Goal: Task Accomplishment & Management: Manage account settings

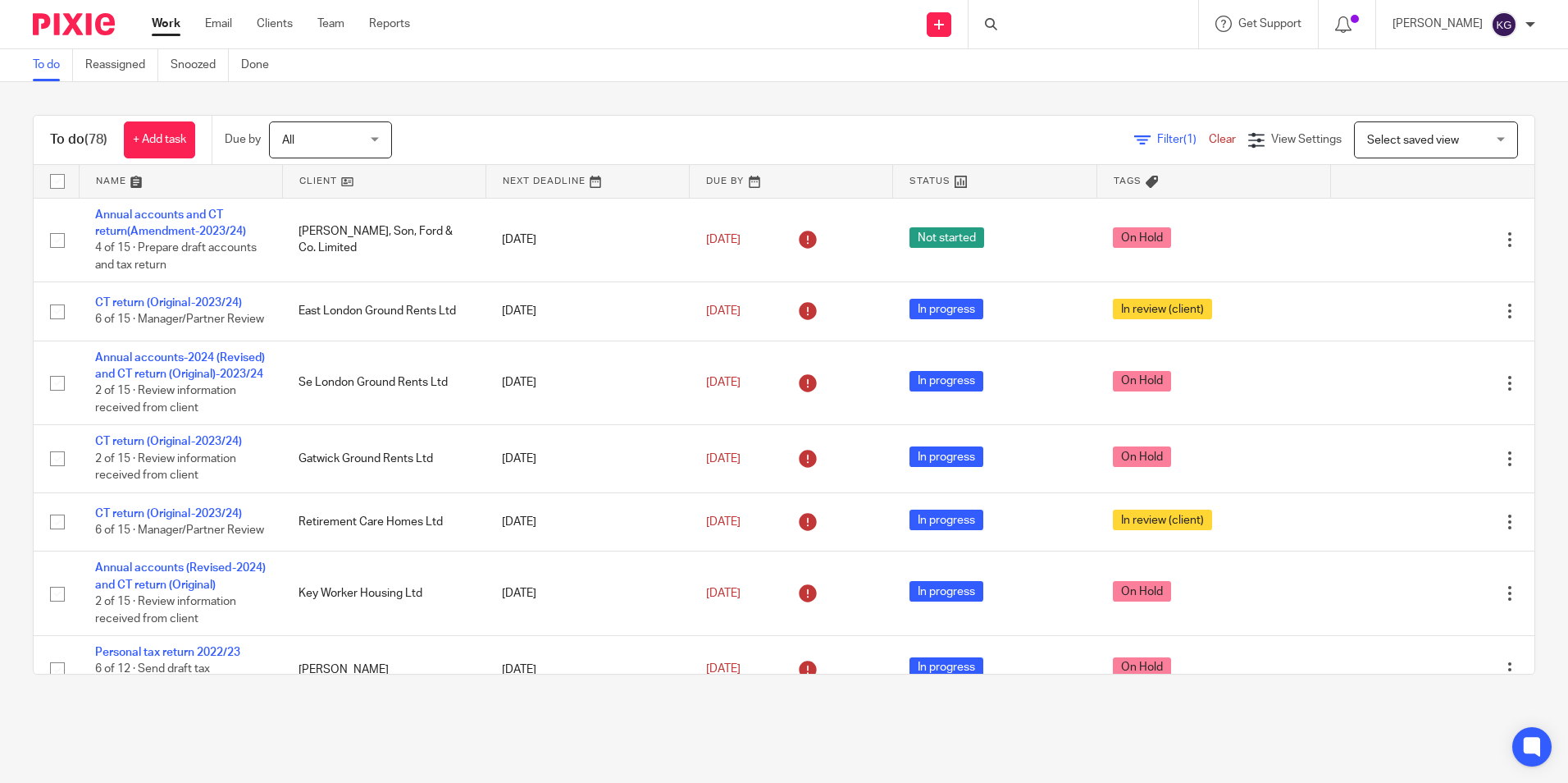
click at [1045, 25] on div at bounding box center [1084, 24] width 230 height 48
click at [1045, 25] on input "Search" at bounding box center [1075, 27] width 147 height 15
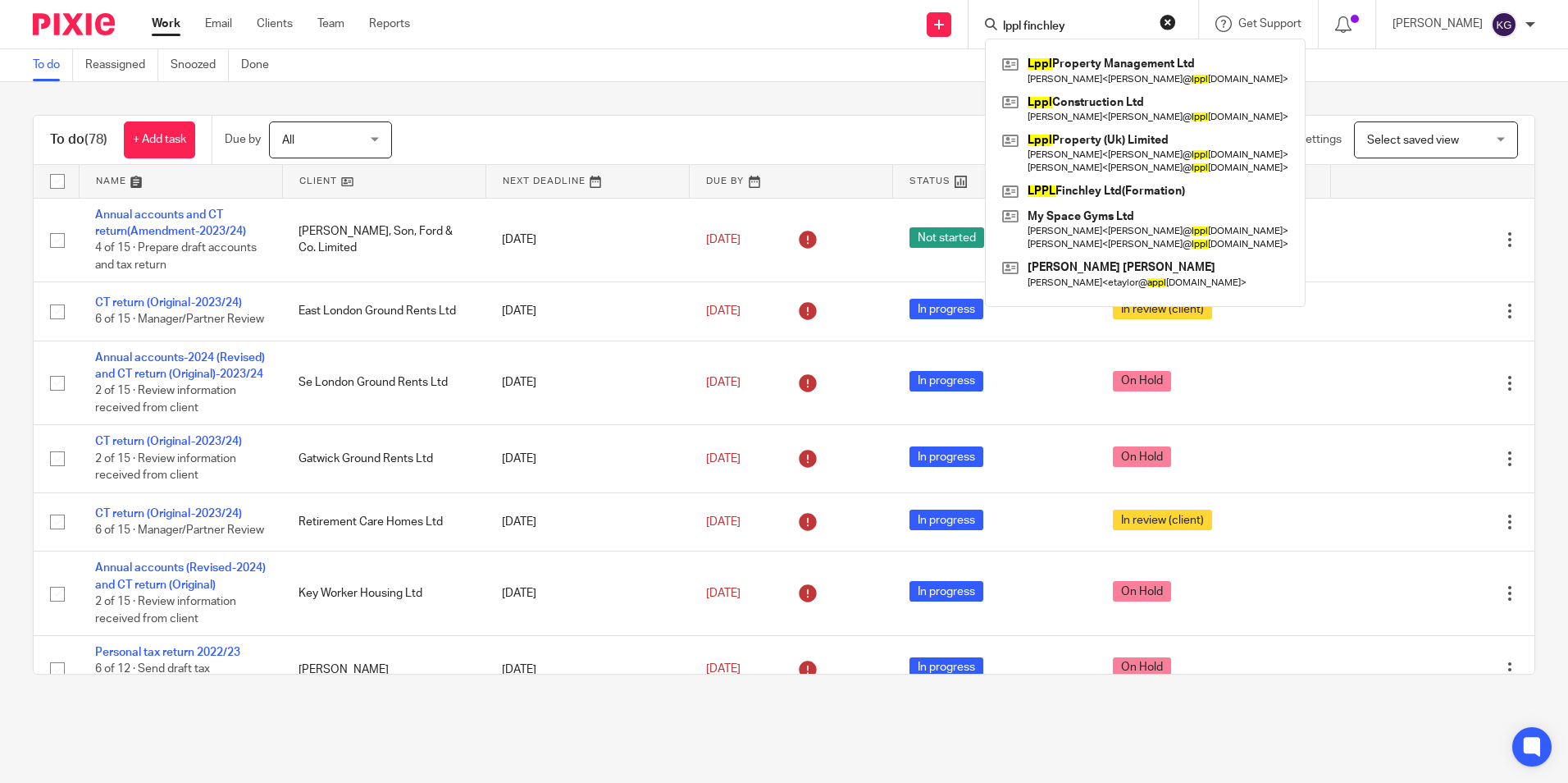
type input "lppl finchley"
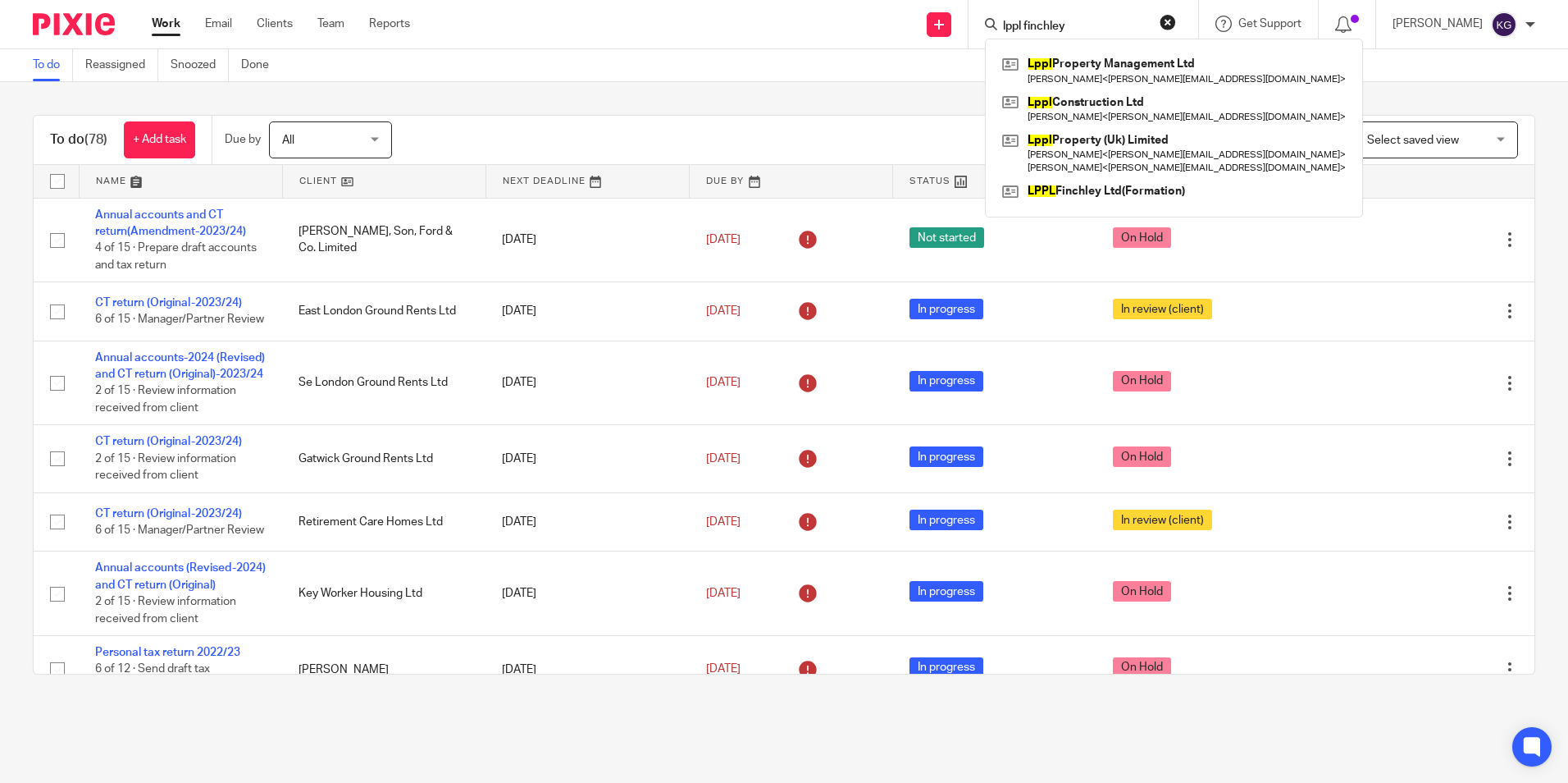
click at [1094, 208] on div "Lppl Property Management Ltd John Paleomylites < john@lpplproperty.com > Lppl C…" at bounding box center [1174, 127] width 378 height 179
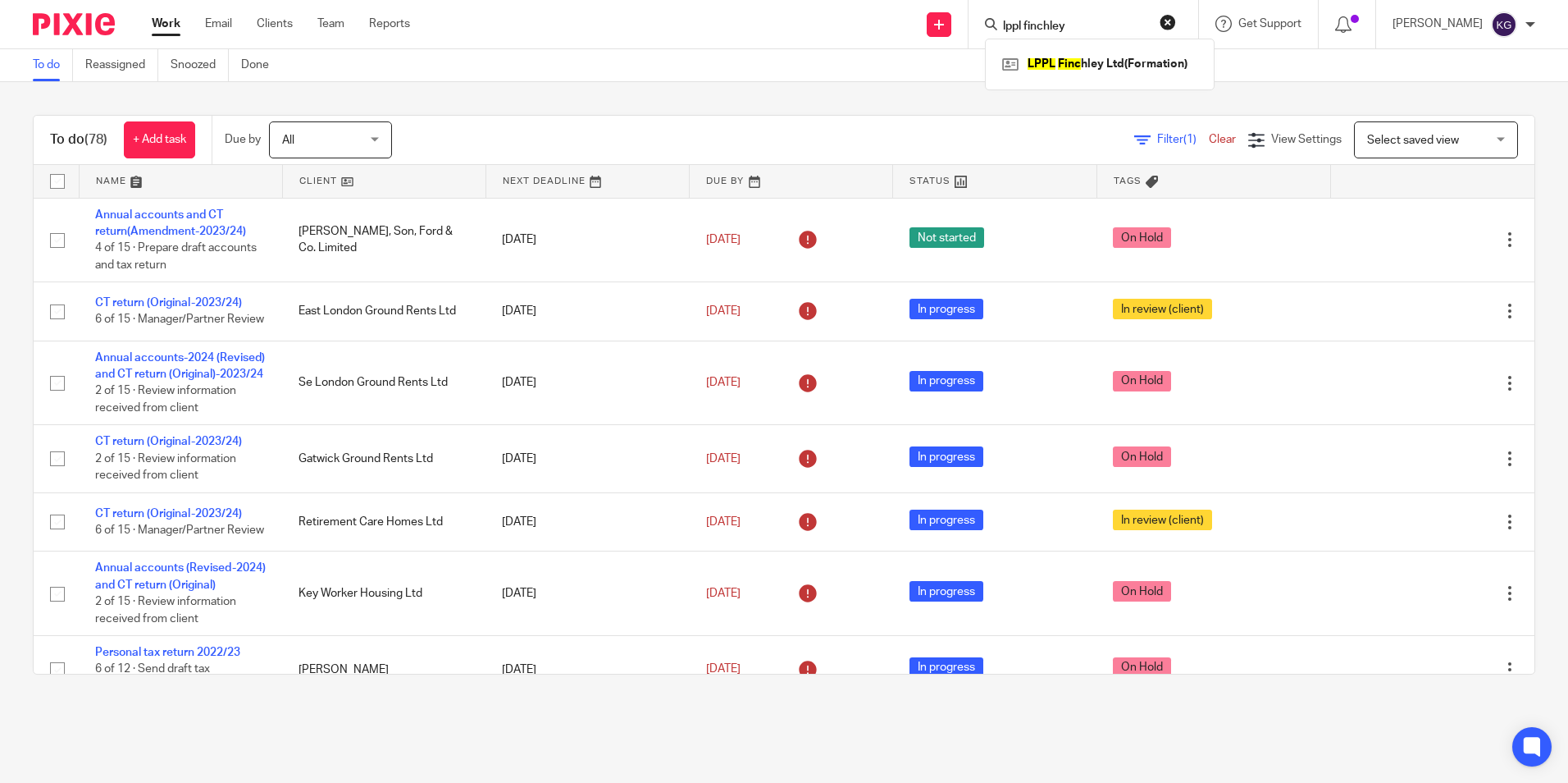
click at [1129, 26] on input "lppl finchley" at bounding box center [1075, 27] width 147 height 15
click at [1097, 65] on link at bounding box center [1126, 64] width 256 height 25
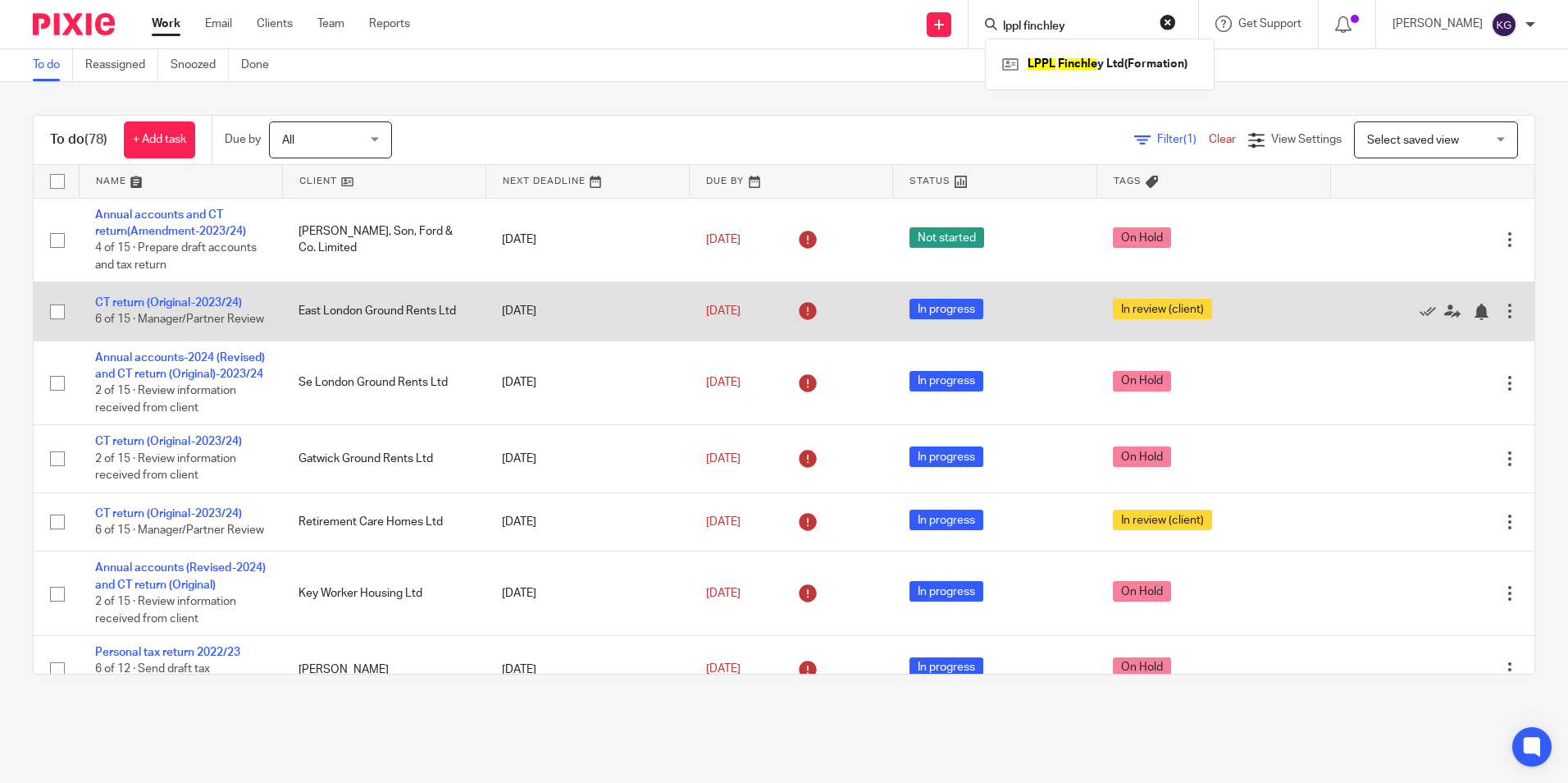
scroll to position [246, 0]
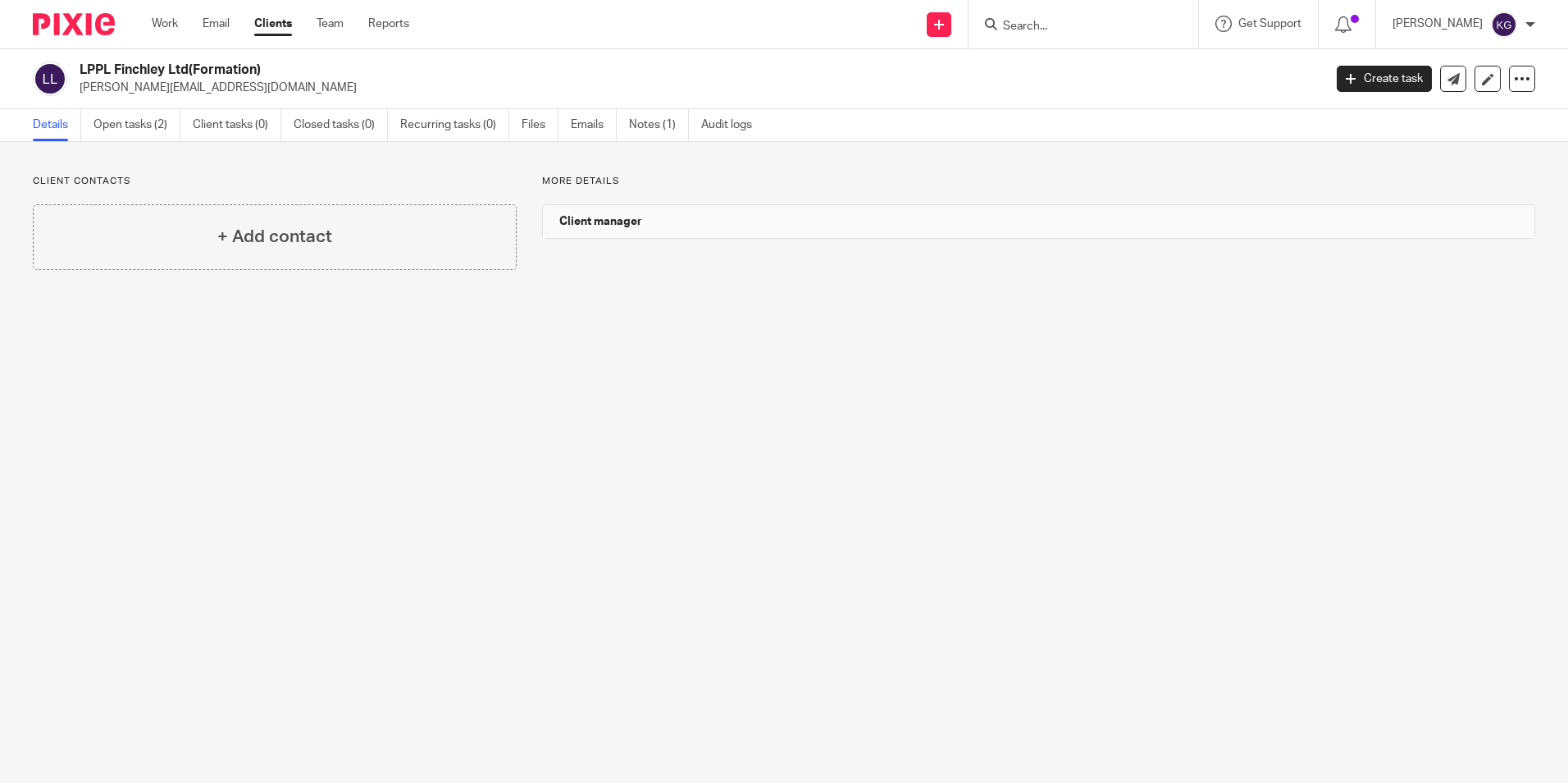
click at [1084, 452] on main "LPPL Finchley Ltd(Formation) [PERSON_NAME][EMAIL_ADDRESS][DOMAIN_NAME] Create t…" at bounding box center [784, 391] width 1568 height 783
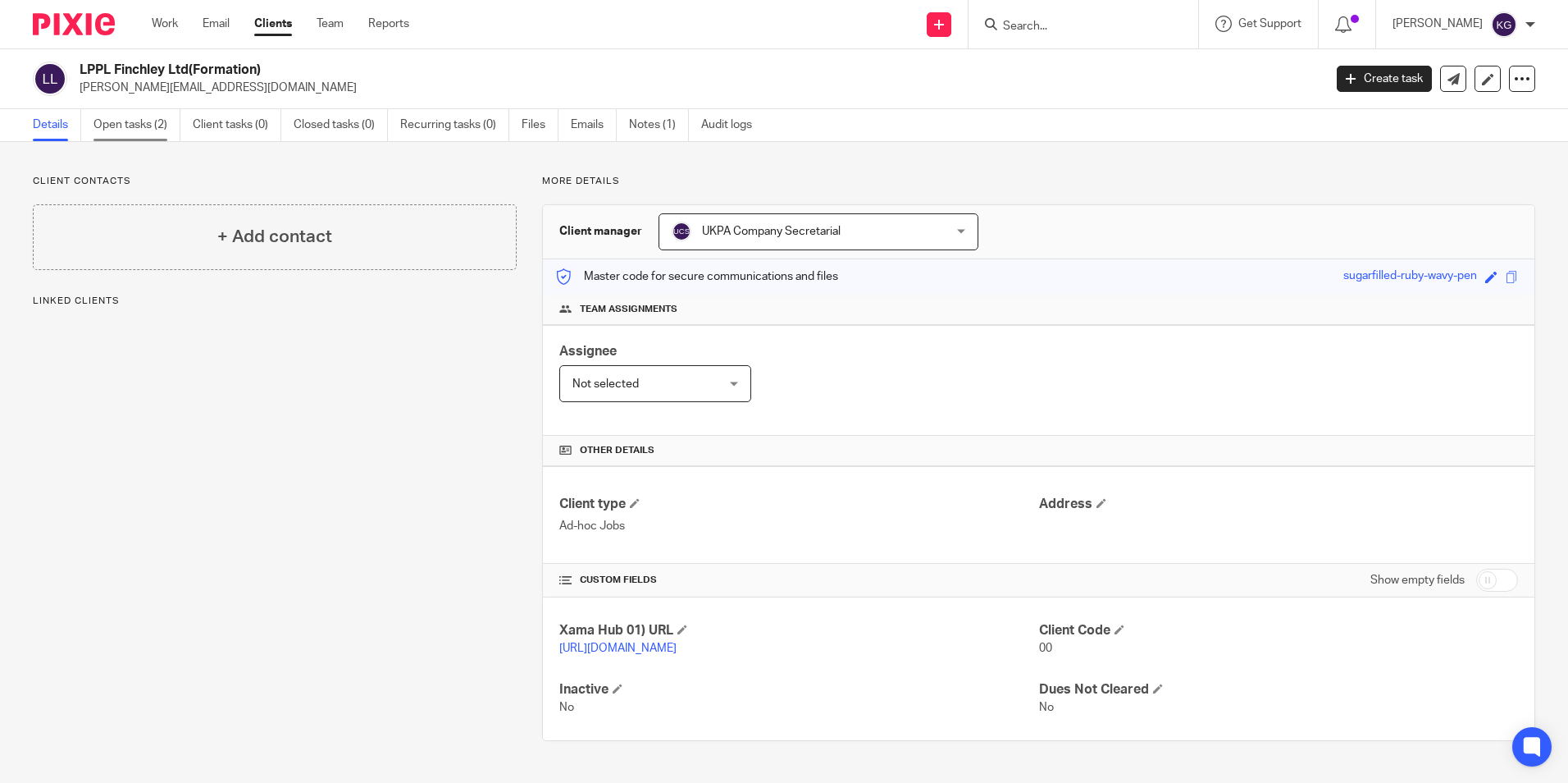
click at [134, 118] on link "Open tasks (2)" at bounding box center [137, 125] width 87 height 32
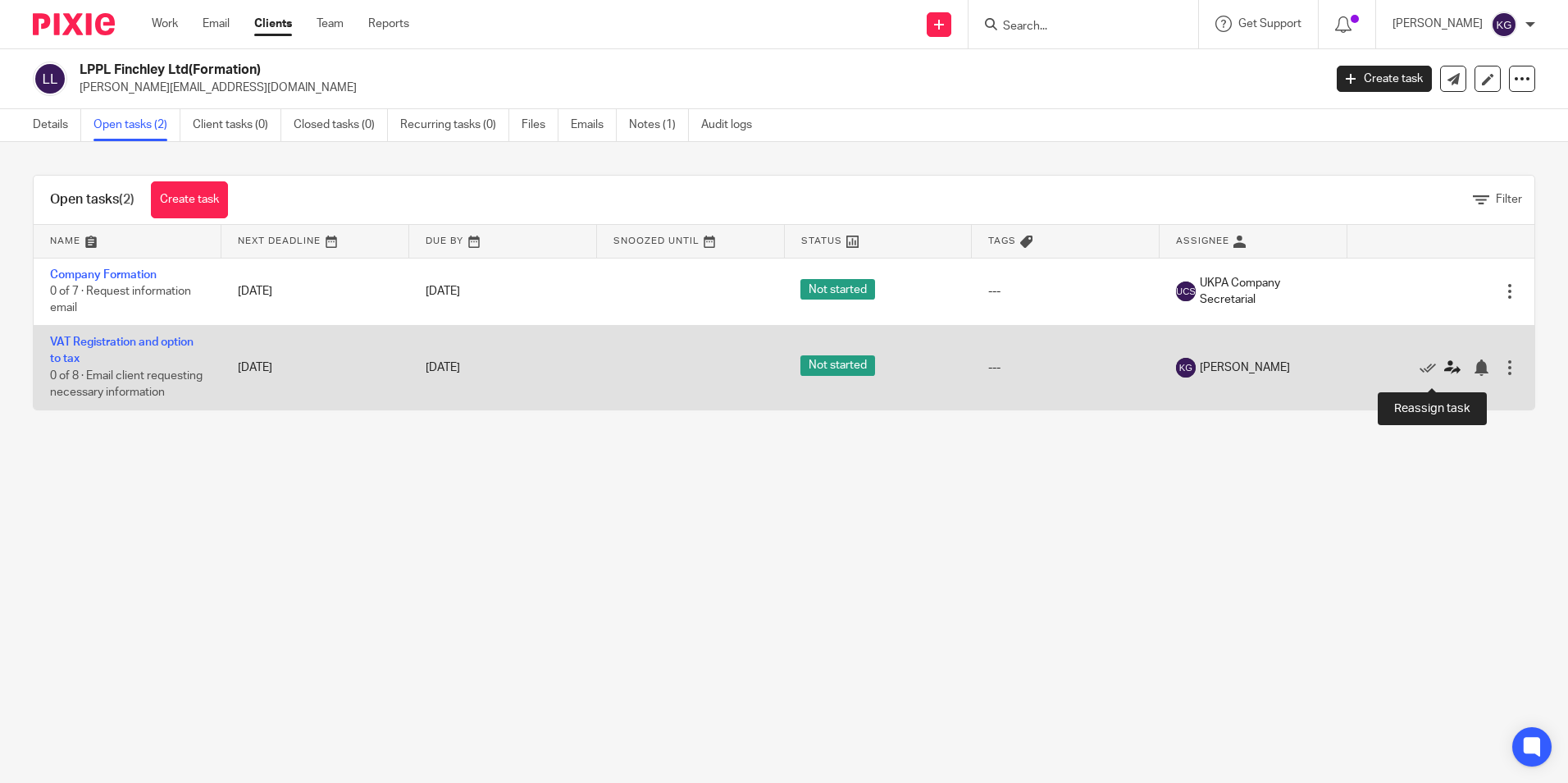
click at [1444, 376] on icon at bounding box center [1453, 367] width 16 height 16
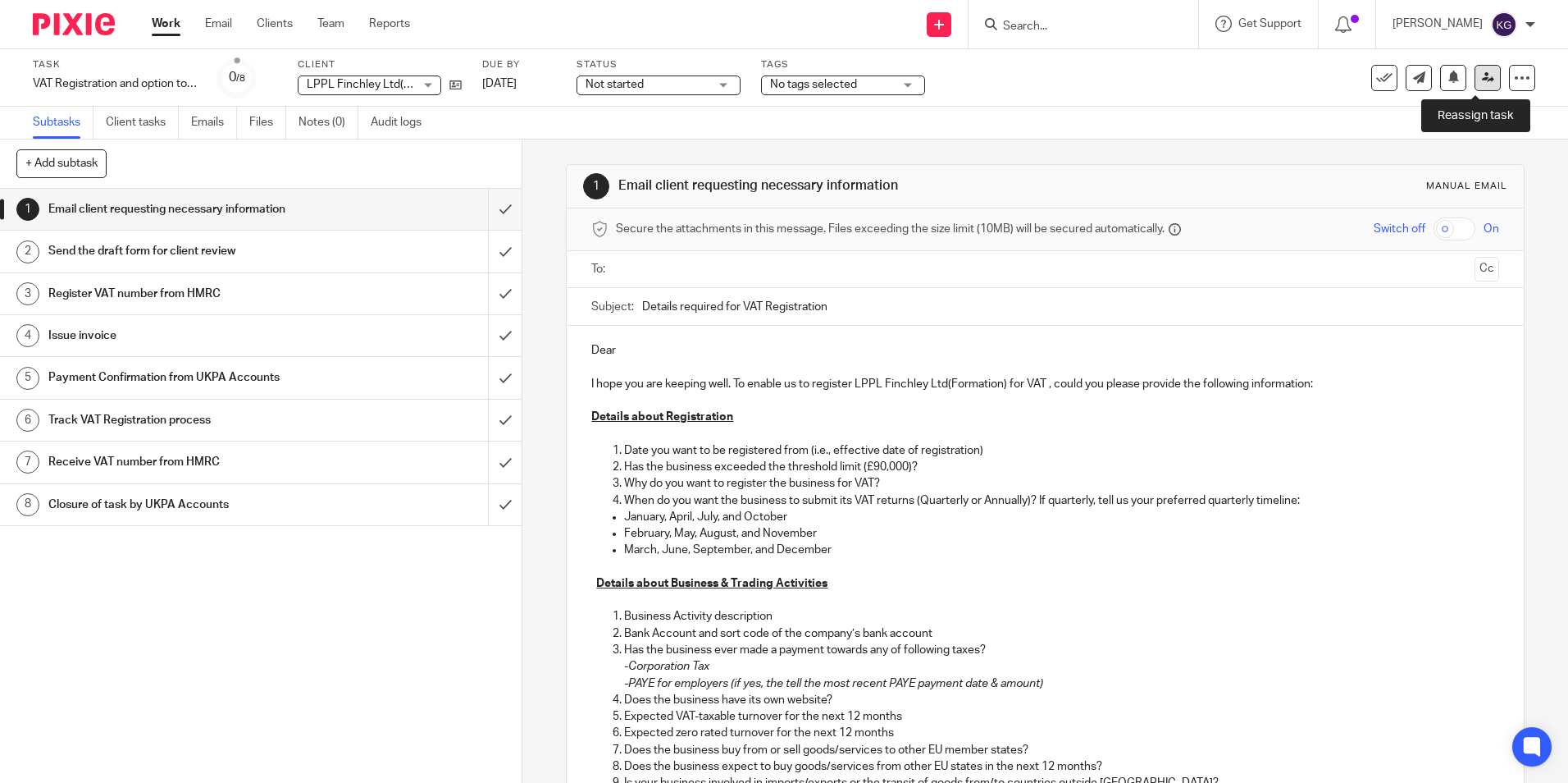
click at [1482, 81] on icon at bounding box center [1488, 77] width 13 height 13
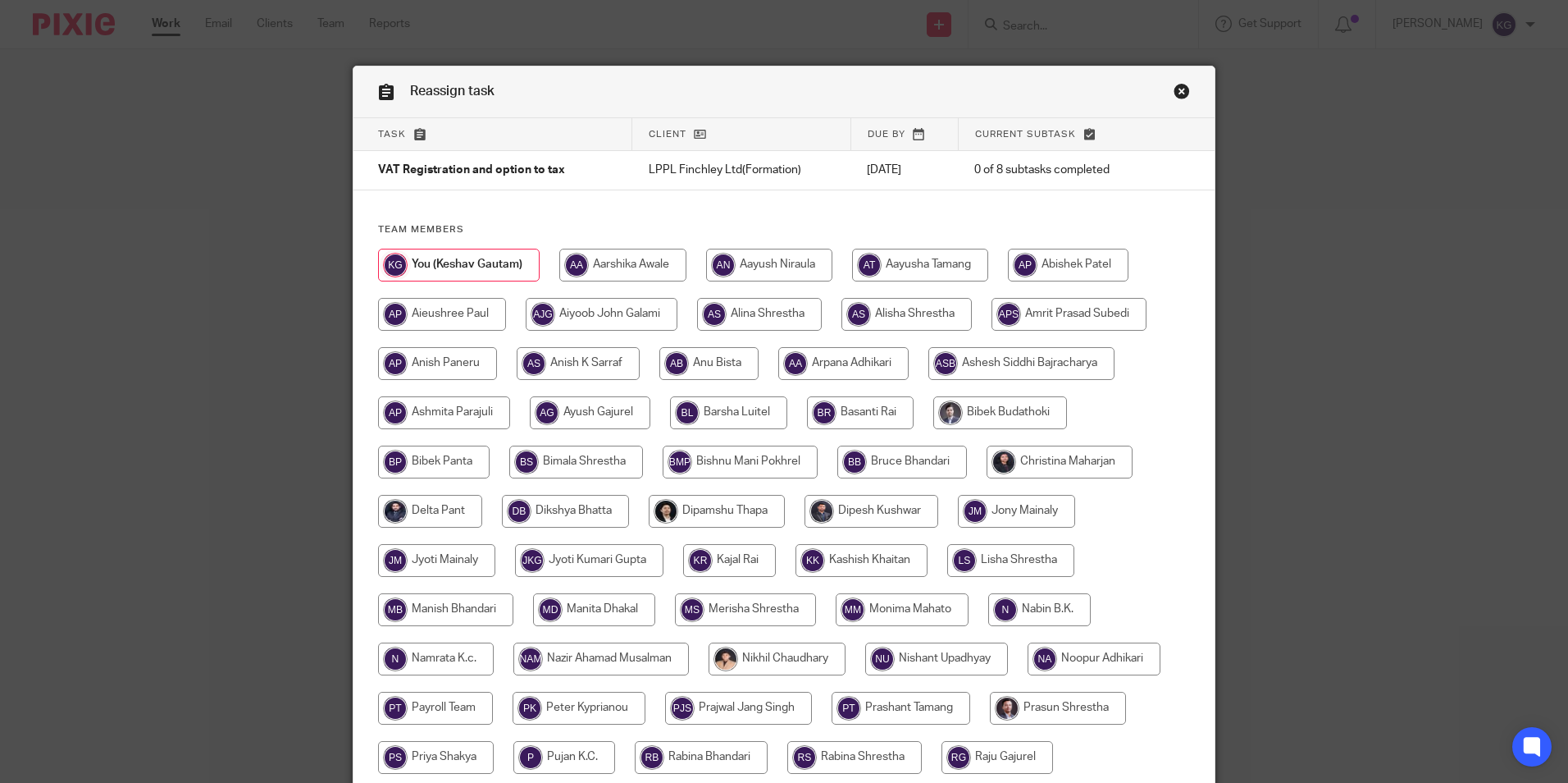
click at [1174, 89] on link "Close this dialog window" at bounding box center [1182, 94] width 16 height 22
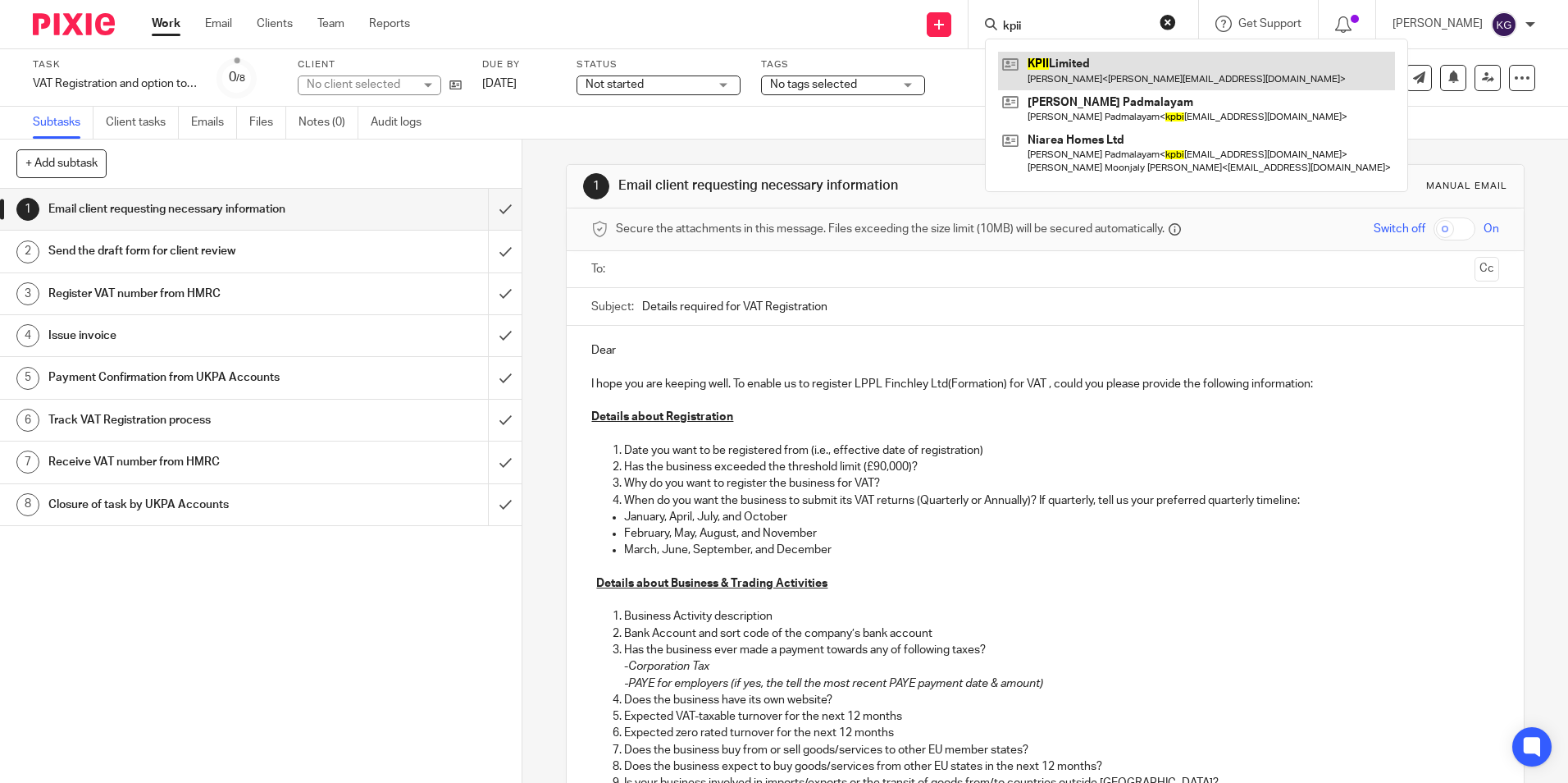
type input "kpii"
click at [1095, 67] on link at bounding box center [1196, 71] width 397 height 38
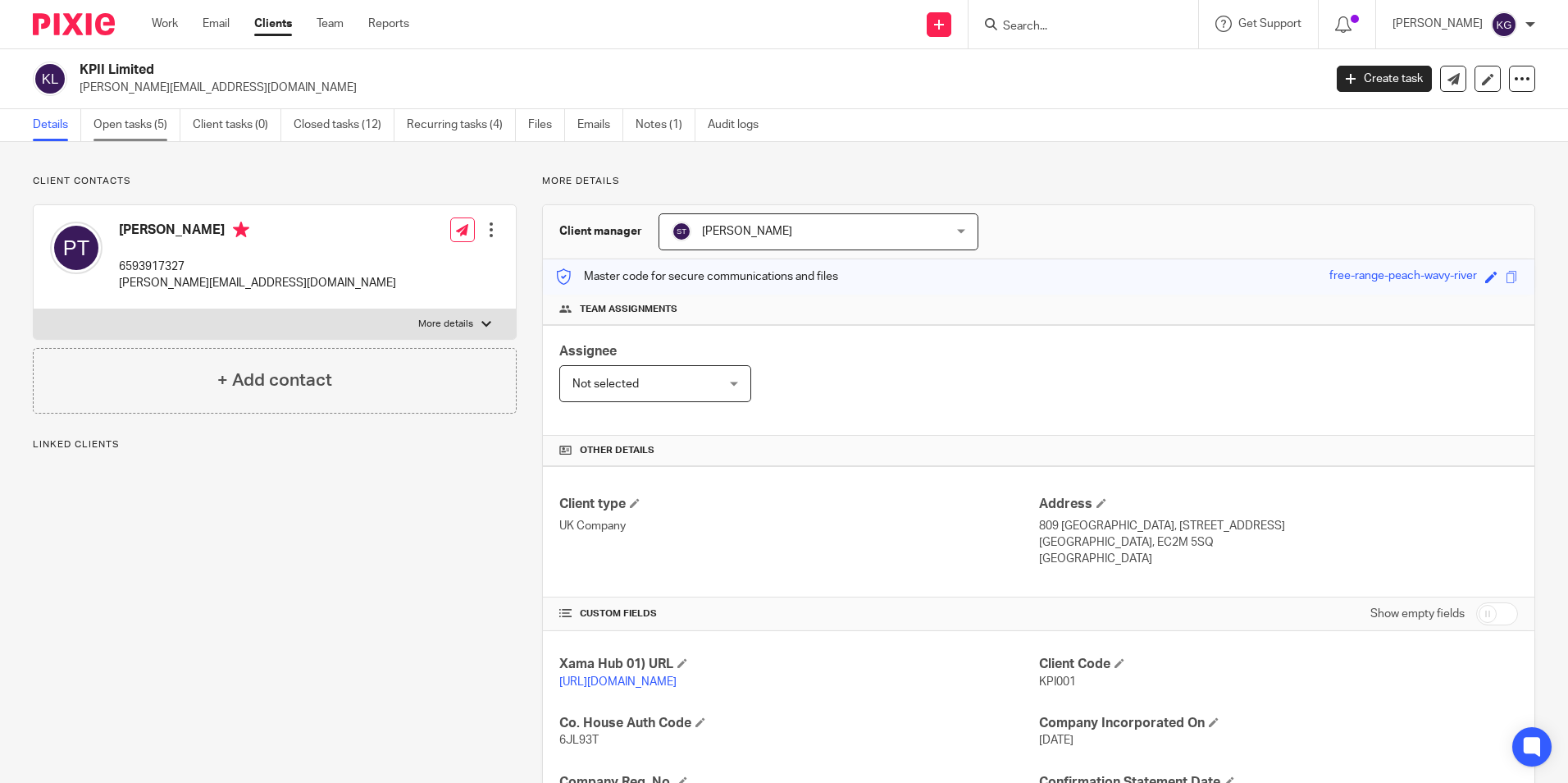
click at [104, 126] on link "Open tasks (5)" at bounding box center [137, 125] width 87 height 32
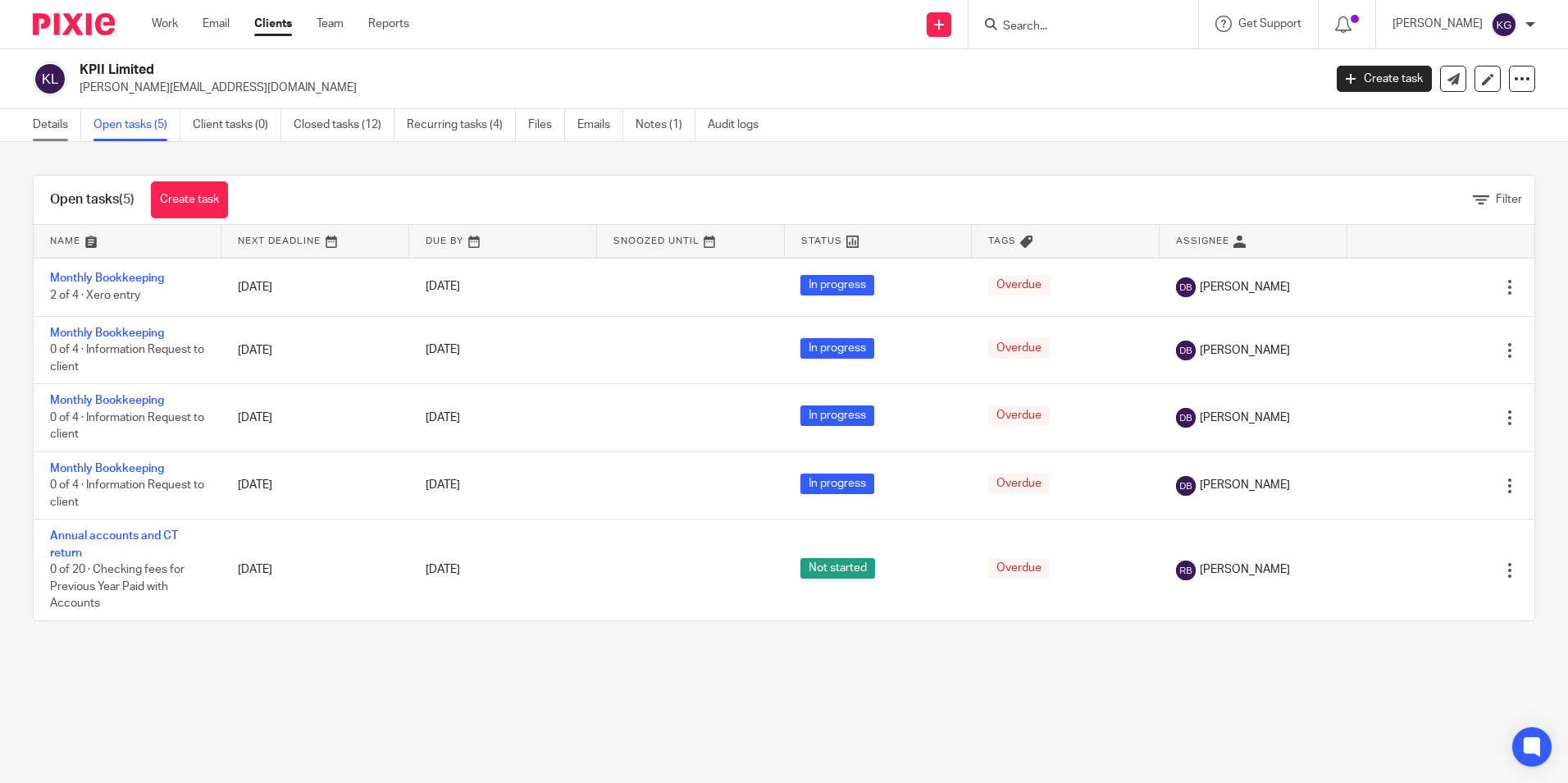
click at [59, 125] on link "Details" at bounding box center [56, 125] width 48 height 32
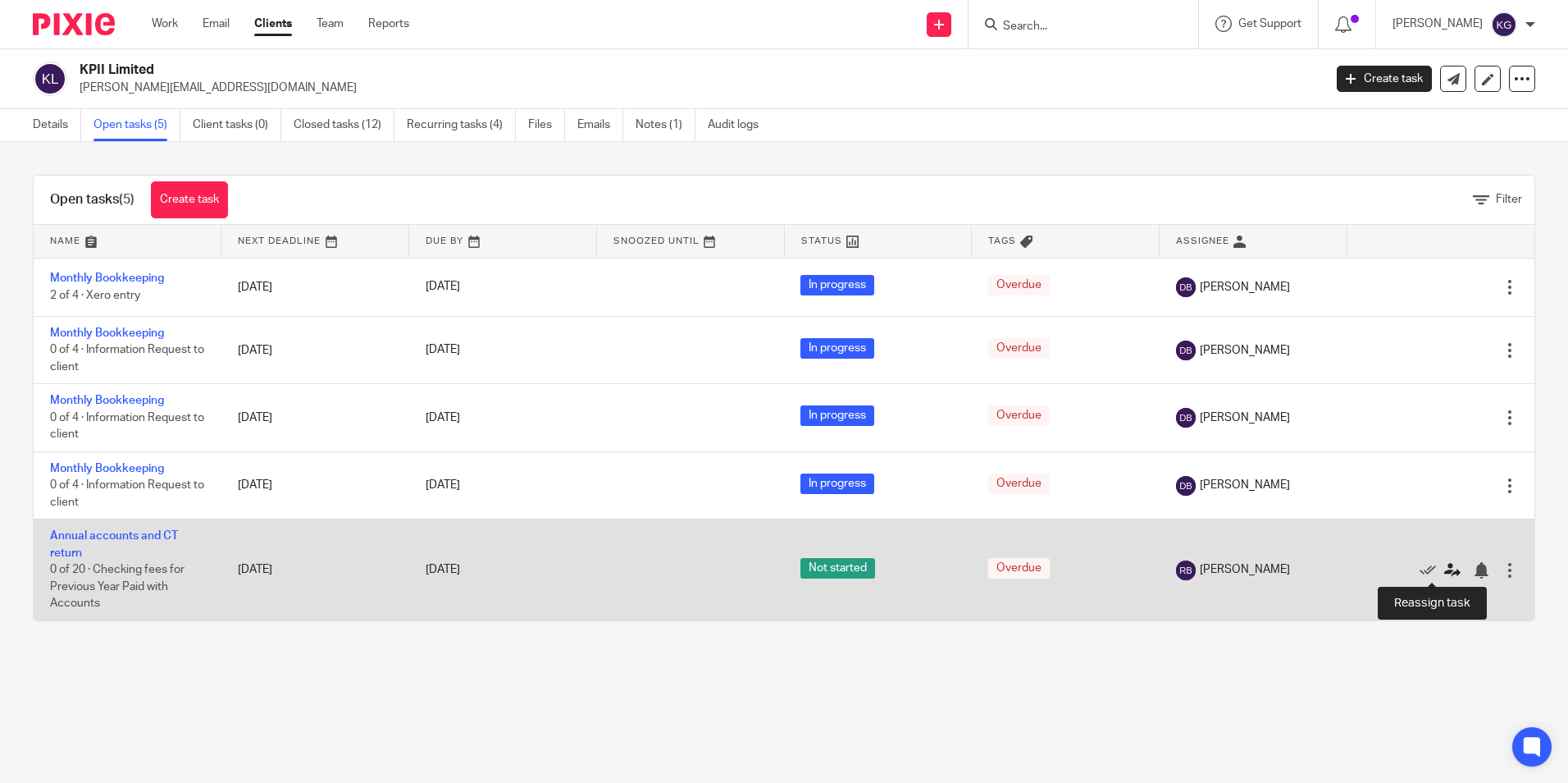
click at [1444, 567] on icon at bounding box center [1453, 570] width 16 height 16
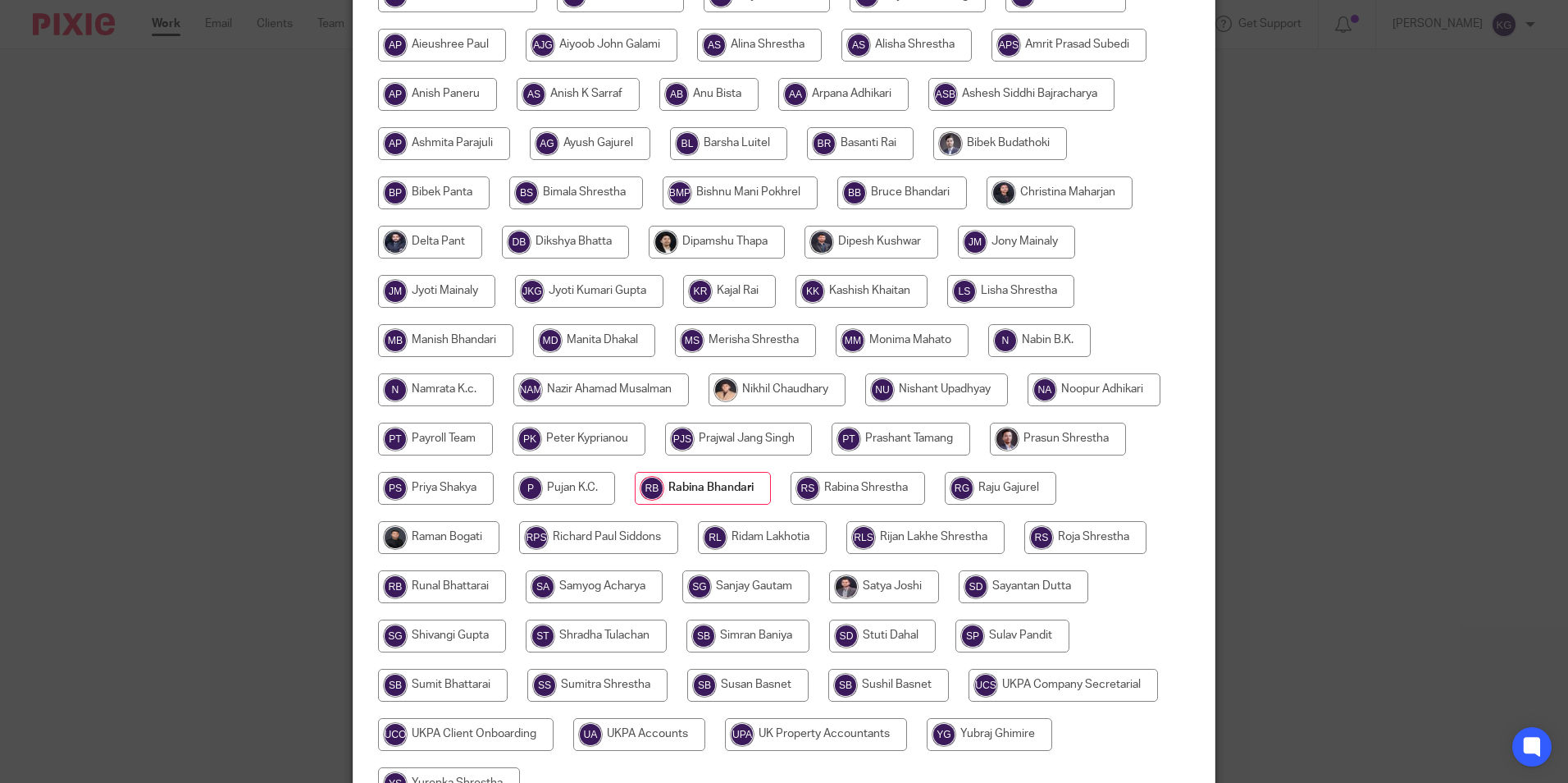
scroll to position [438, 0]
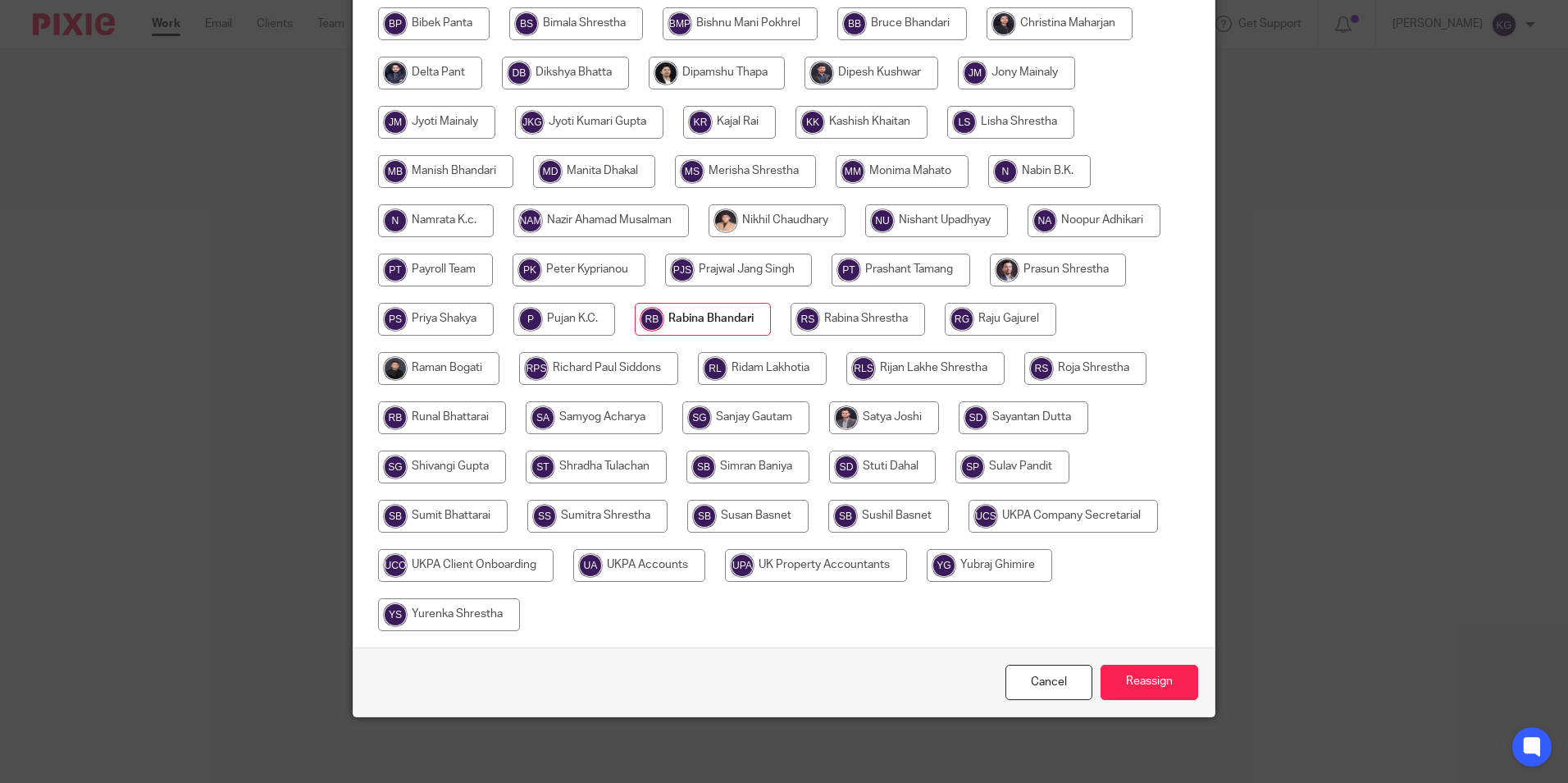
click at [618, 468] on input "radio" at bounding box center [595, 467] width 141 height 33
radio input "true"
click at [1157, 678] on input "Reassign" at bounding box center [1149, 682] width 97 height 35
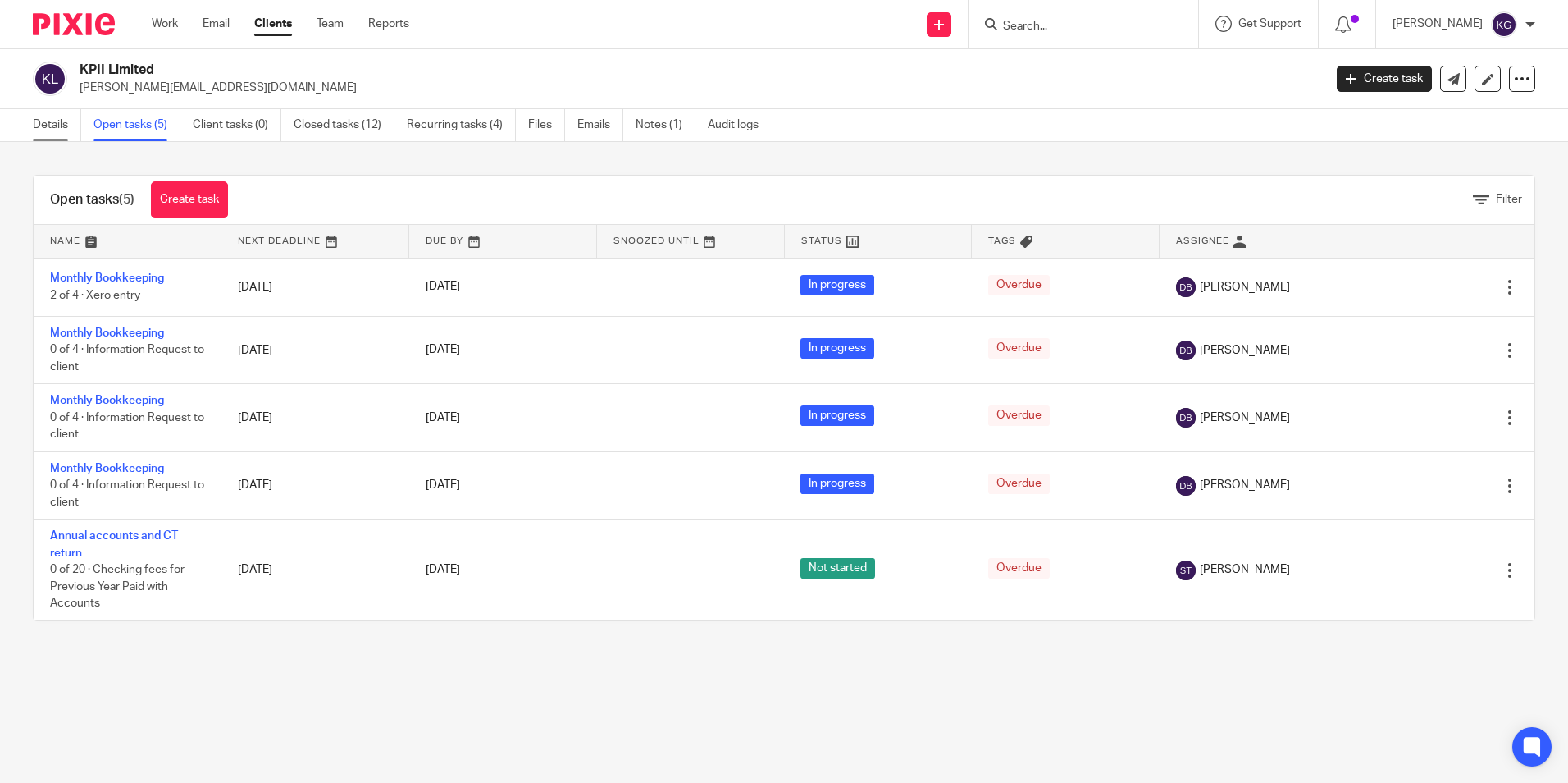
click at [46, 118] on link "Details" at bounding box center [56, 125] width 48 height 32
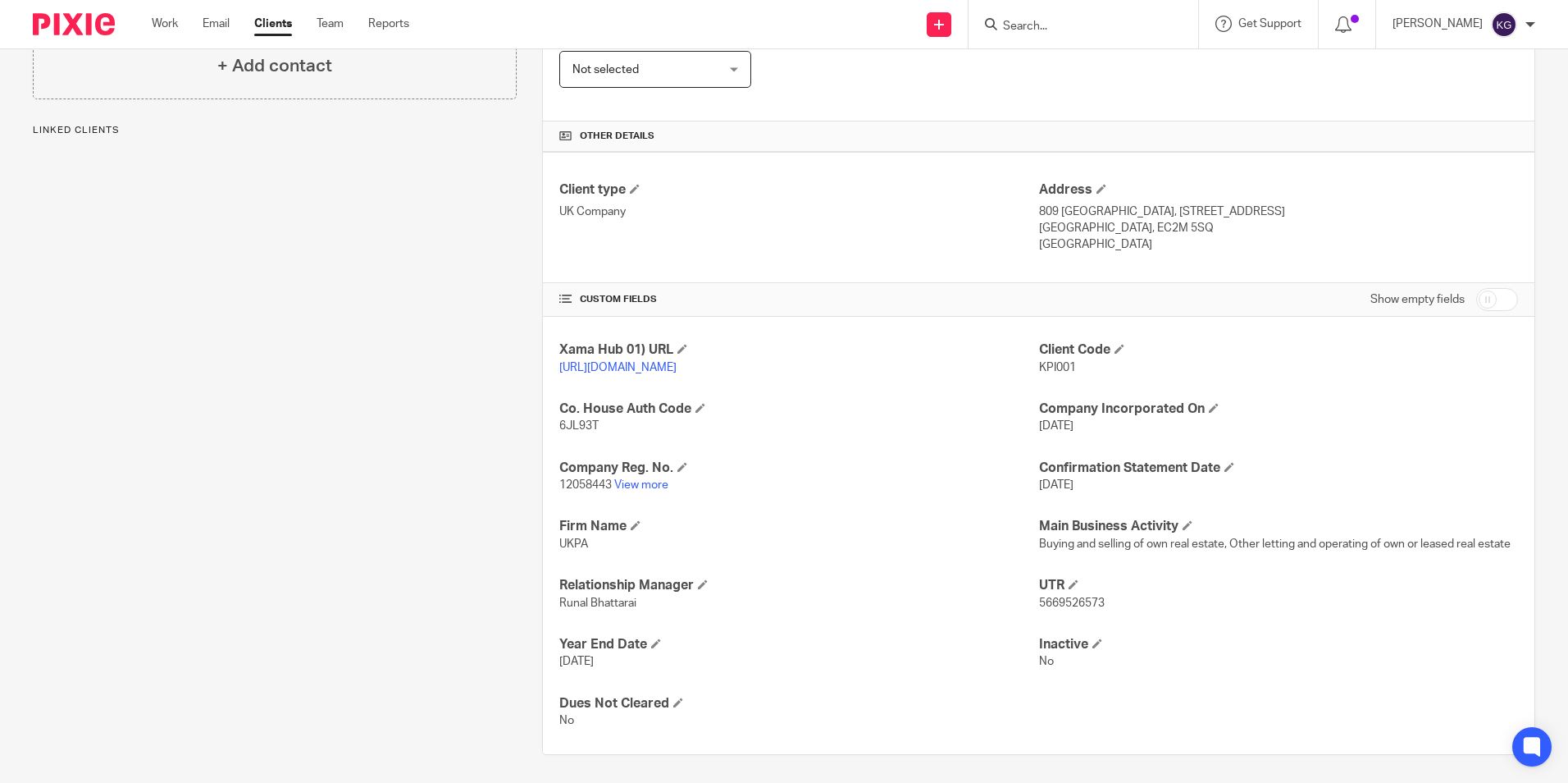
scroll to position [328, 0]
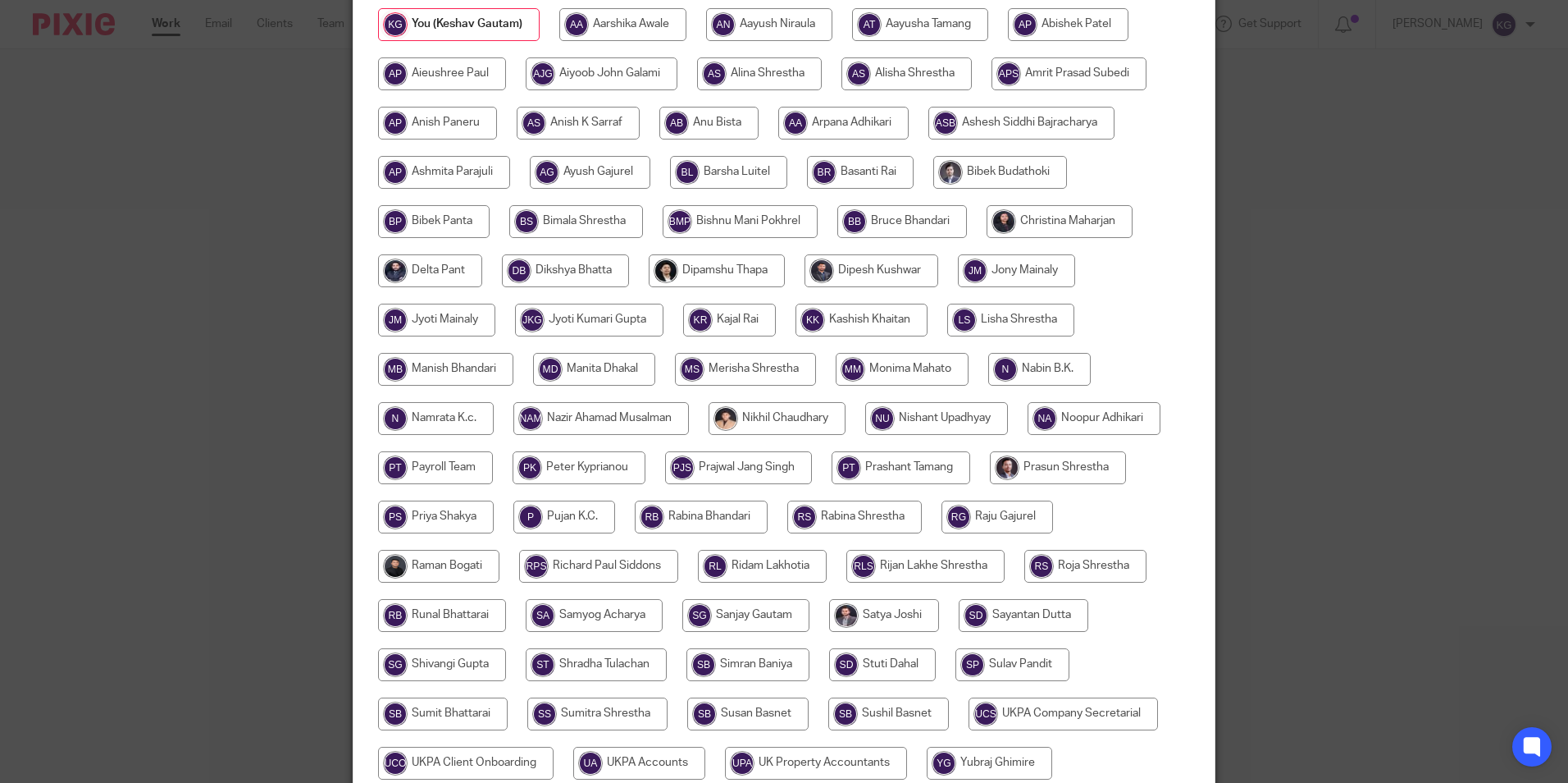
scroll to position [246, 0]
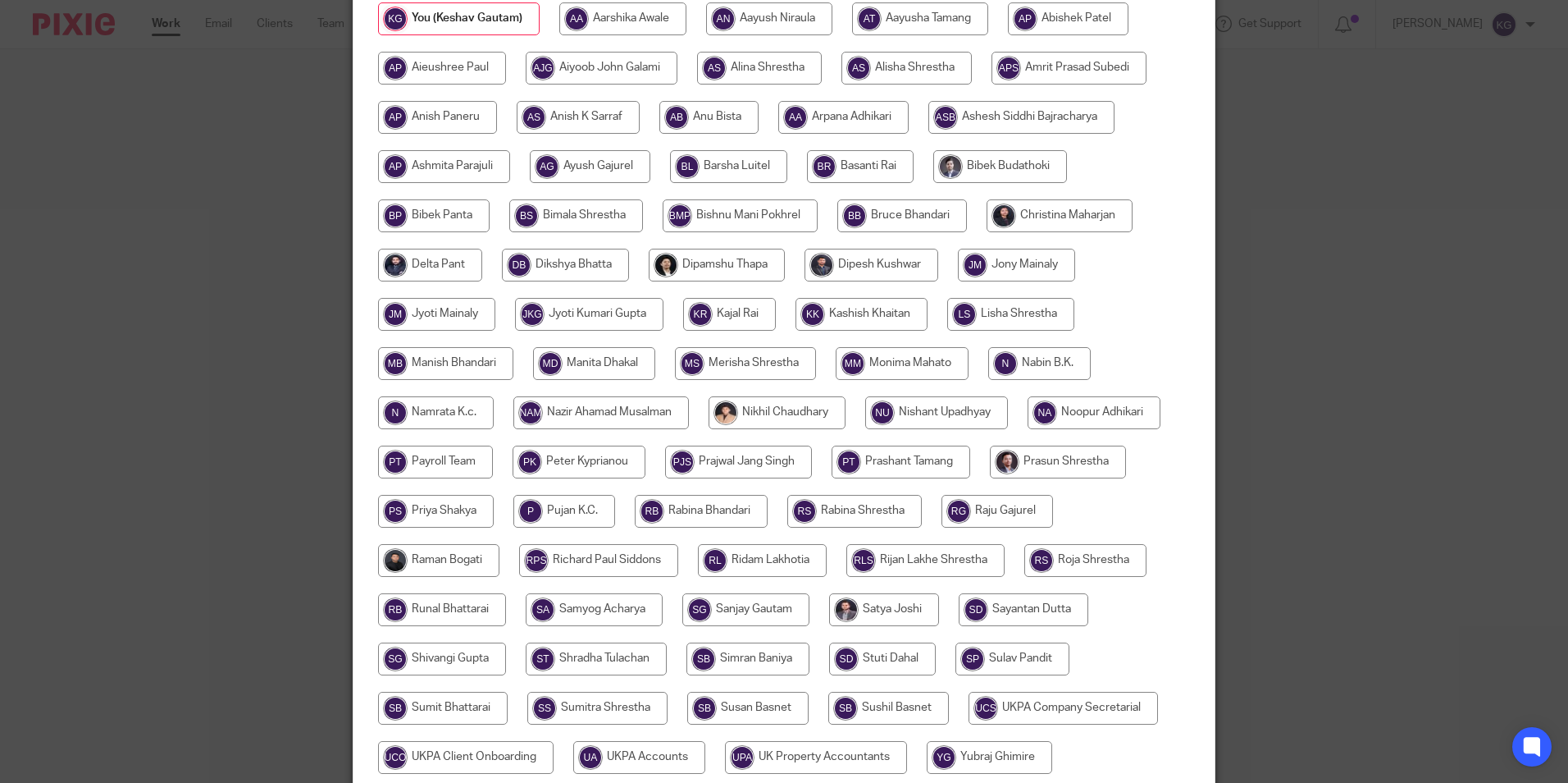
click at [1068, 555] on input "radio" at bounding box center [1085, 560] width 122 height 33
radio input "true"
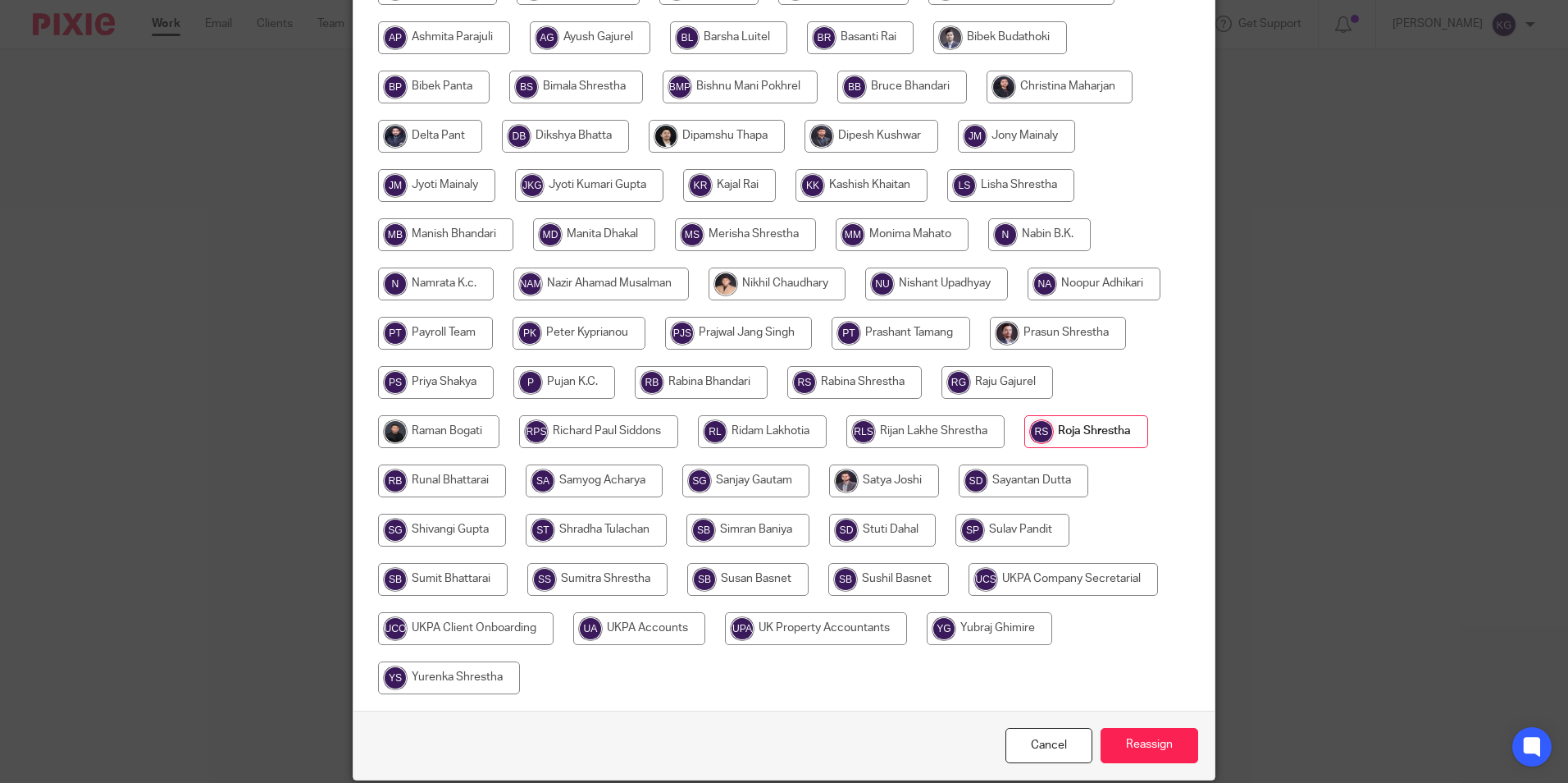
scroll to position [438, 0]
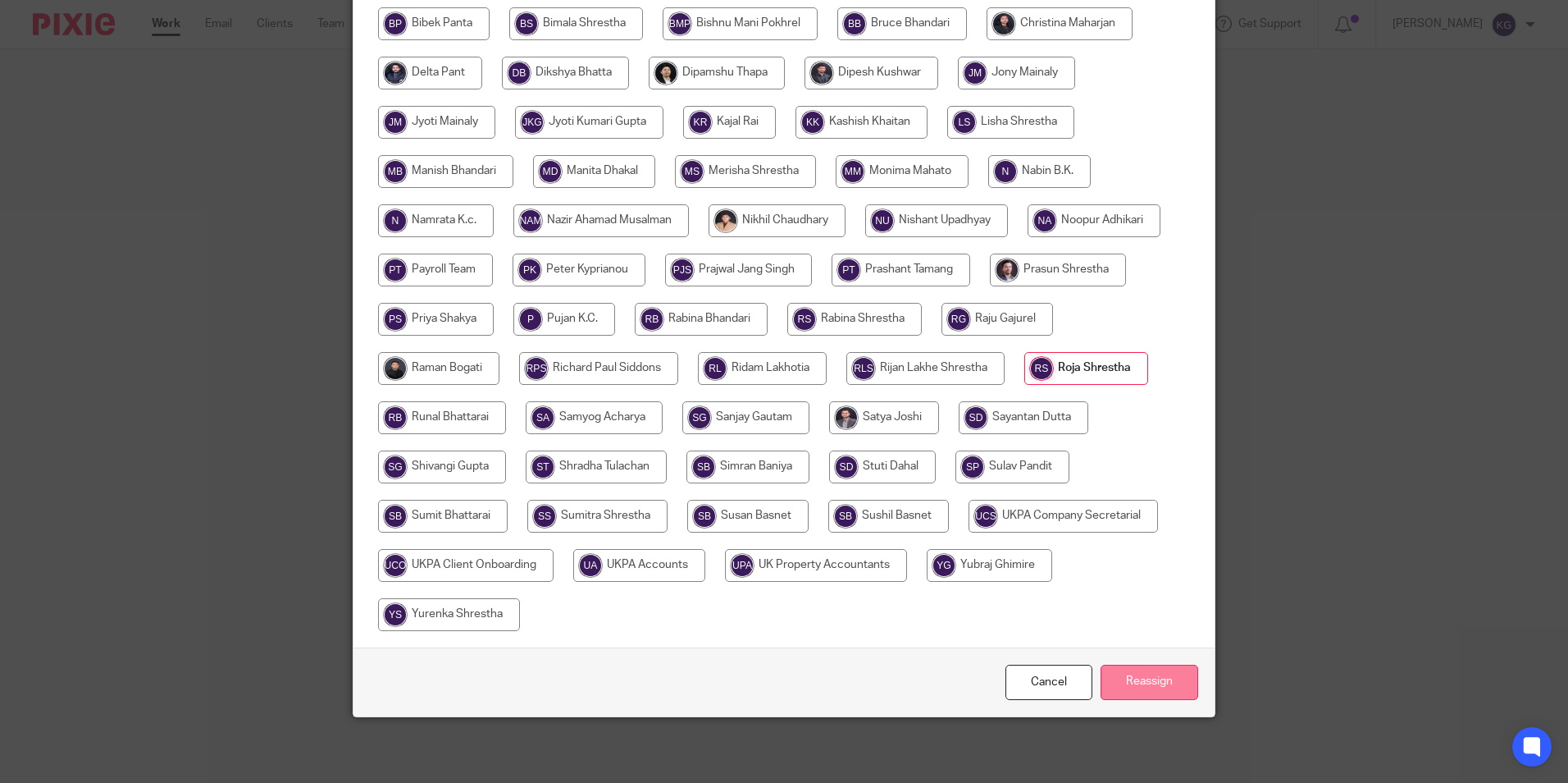
click at [1176, 690] on input "Reassign" at bounding box center [1149, 682] width 97 height 35
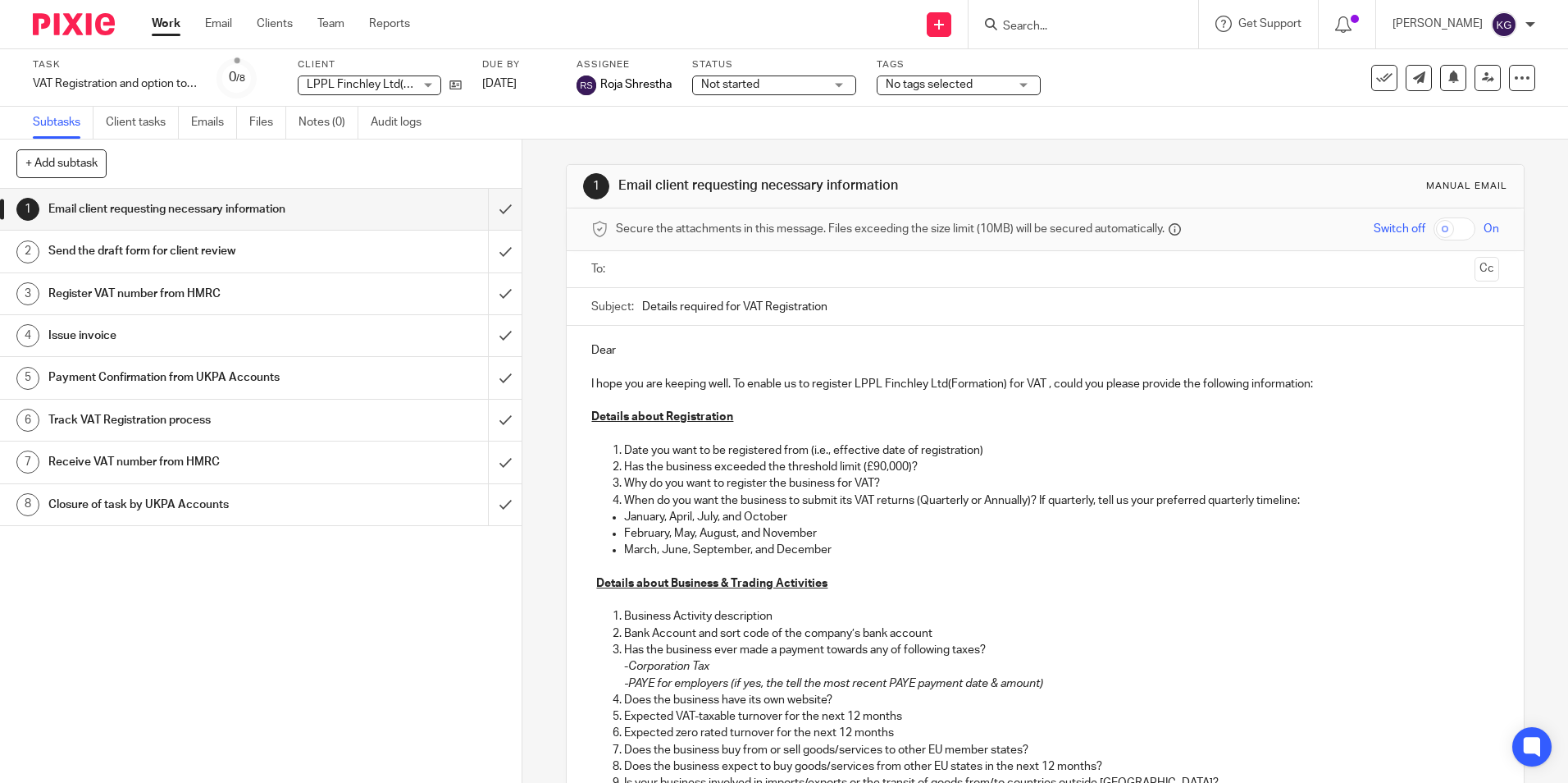
click at [643, 350] on p "Dear" at bounding box center [1045, 350] width 907 height 16
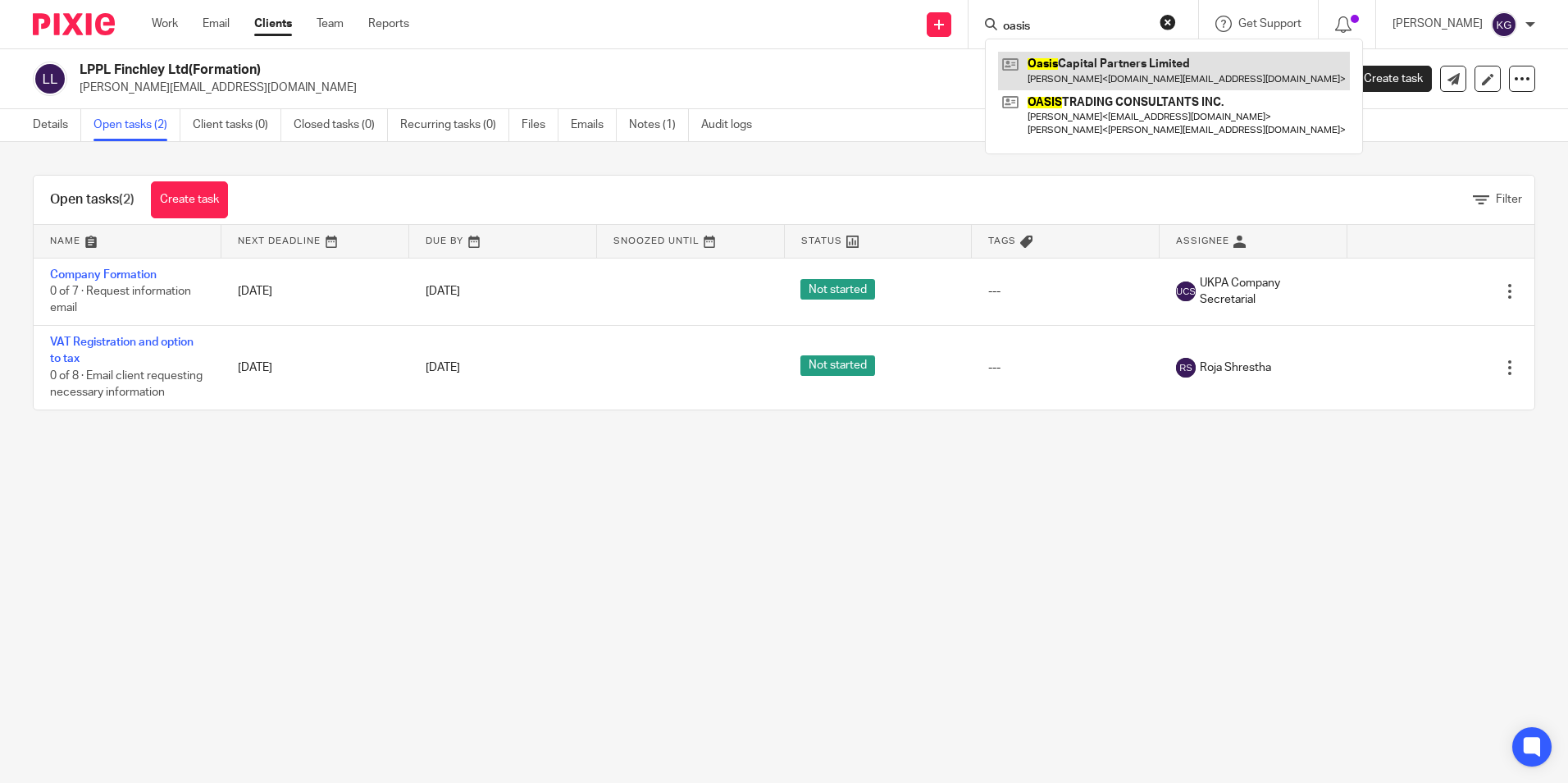
type input "oasis"
click at [1087, 59] on link at bounding box center [1174, 71] width 352 height 38
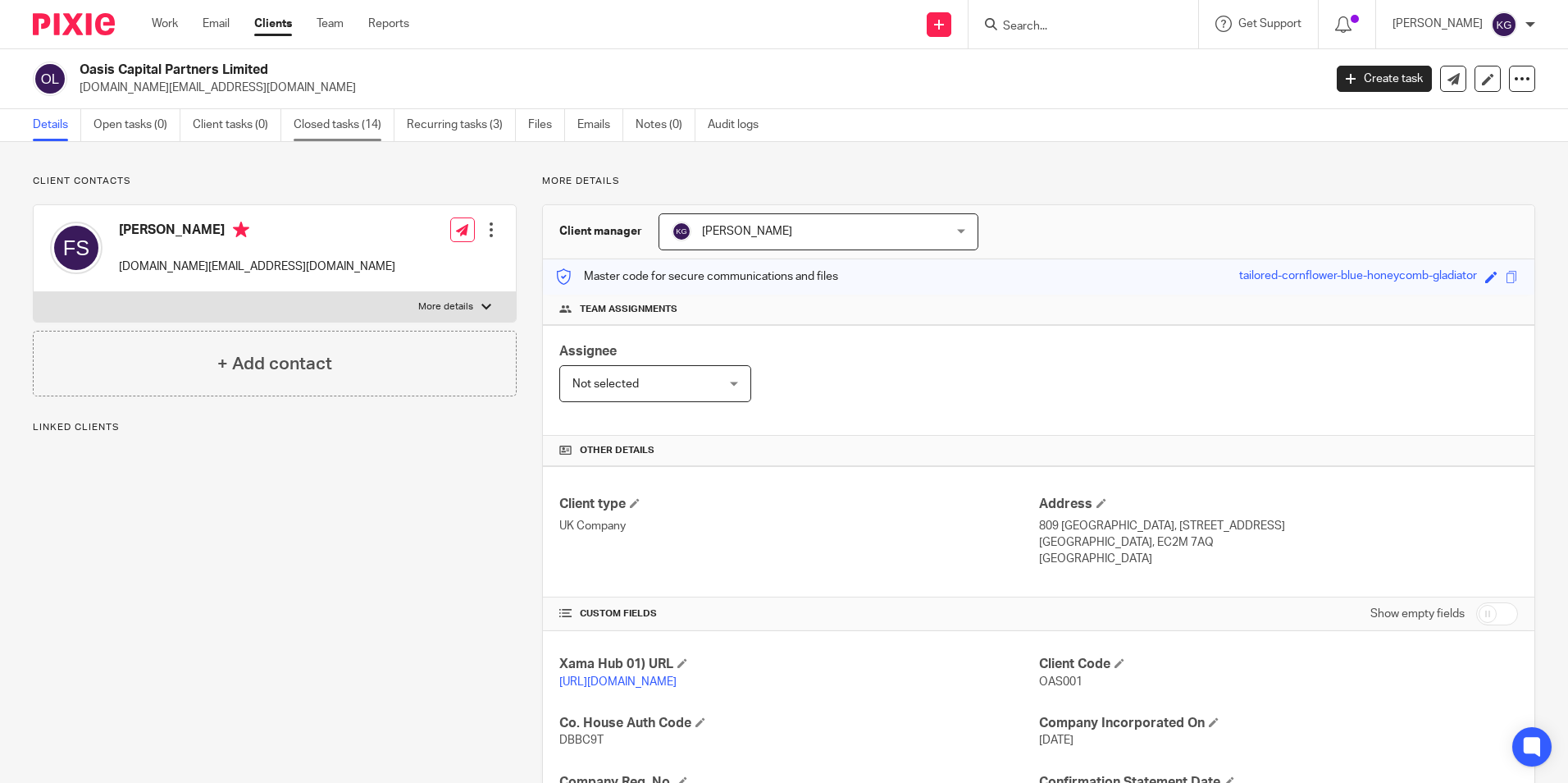
click at [306, 132] on link "Closed tasks (14)" at bounding box center [344, 125] width 101 height 32
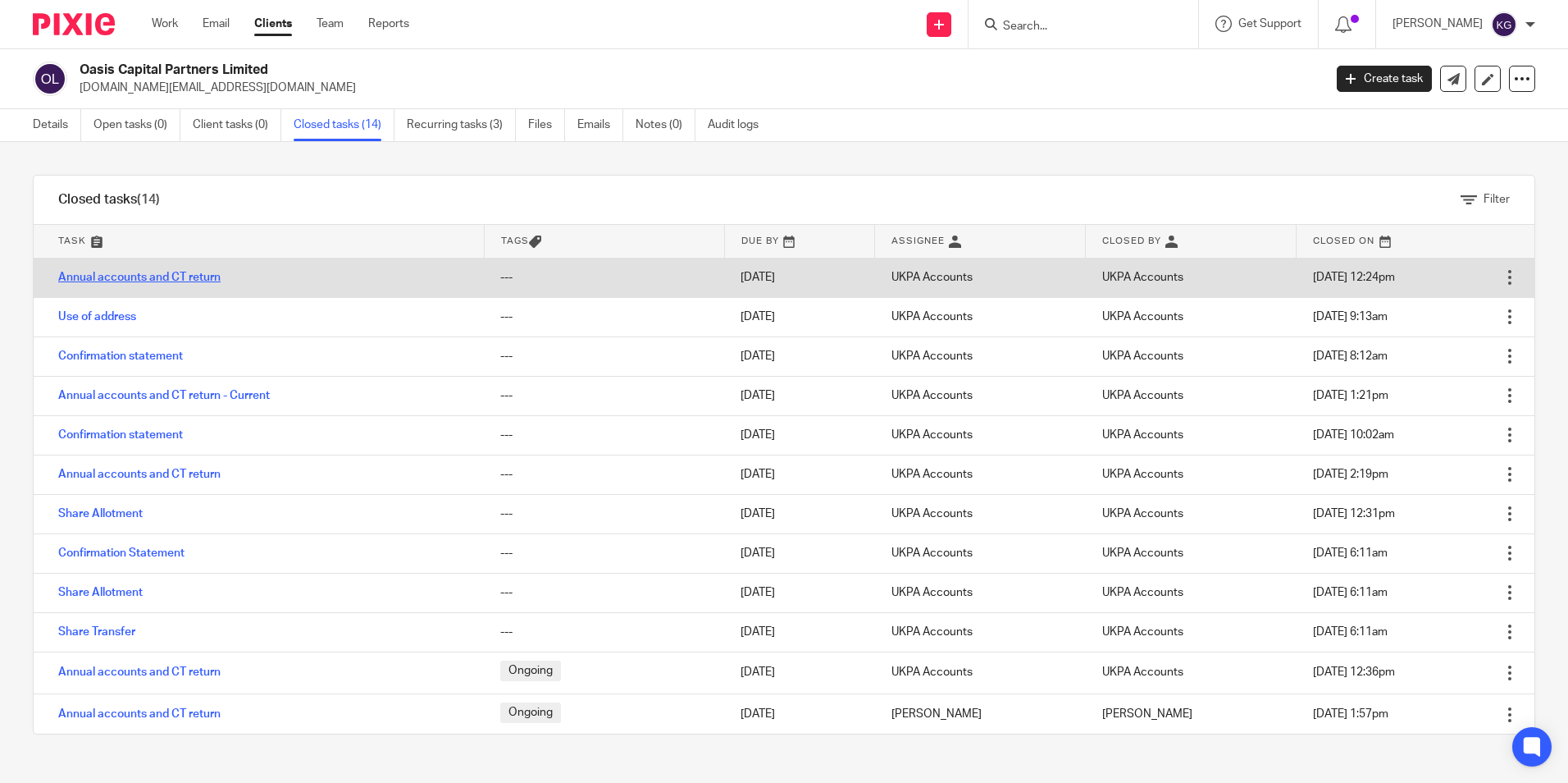
click at [176, 273] on link "Annual accounts and CT return" at bounding box center [139, 277] width 163 height 12
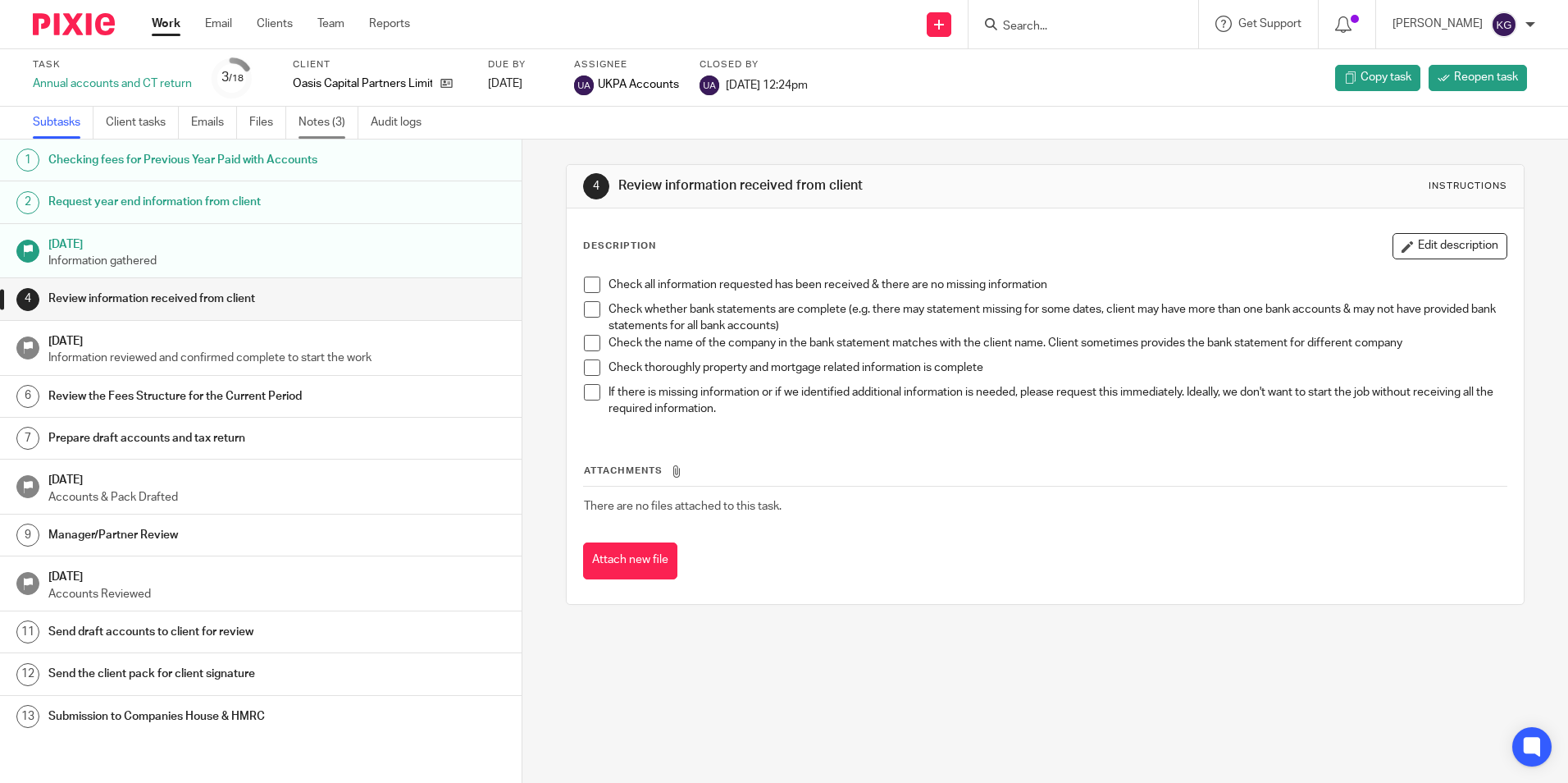
click at [307, 123] on link "Notes (3)" at bounding box center [328, 122] width 60 height 32
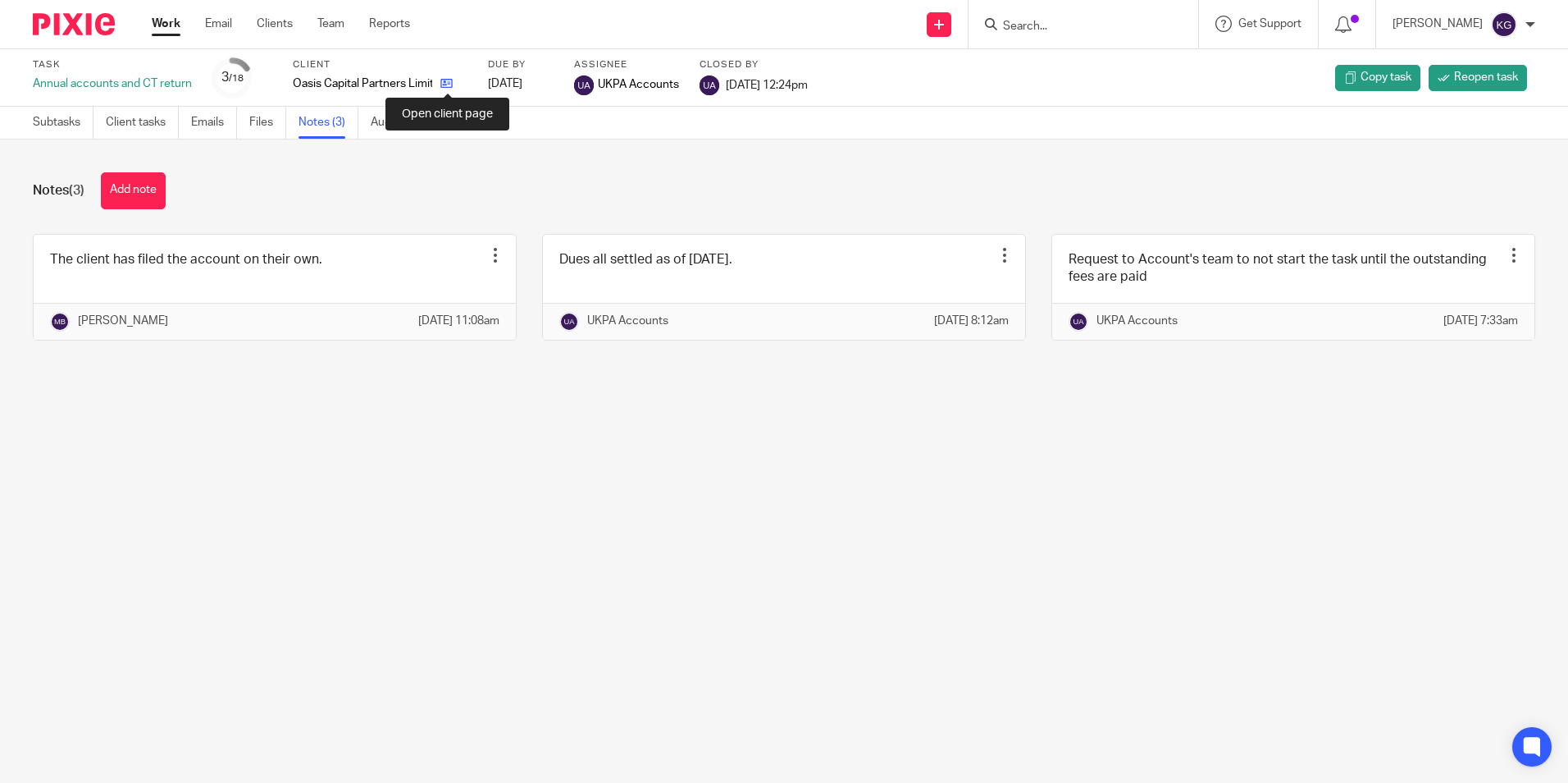
click at [447, 86] on icon at bounding box center [447, 84] width 13 height 13
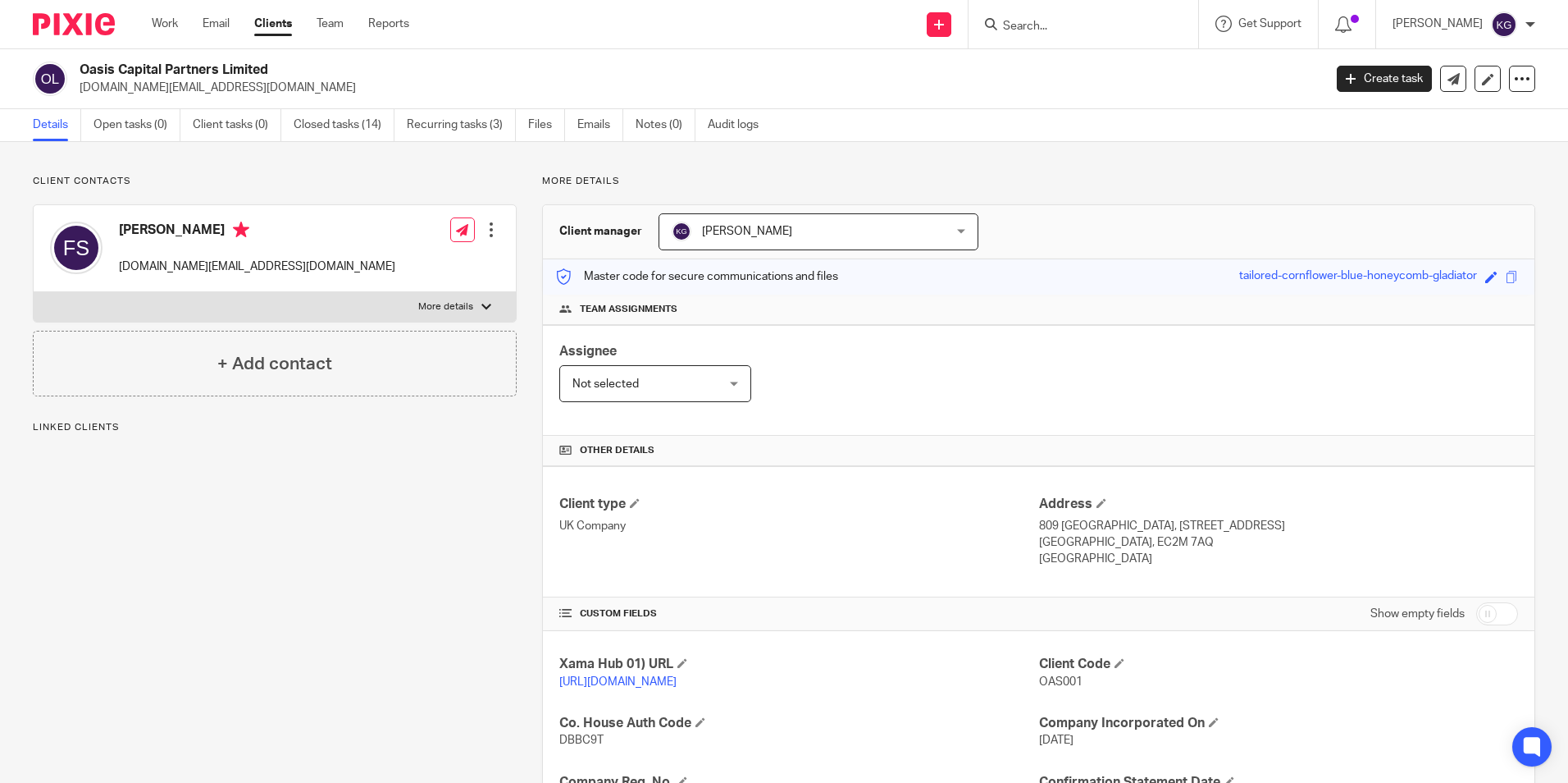
click at [838, 235] on span "[PERSON_NAME]" at bounding box center [794, 231] width 245 height 35
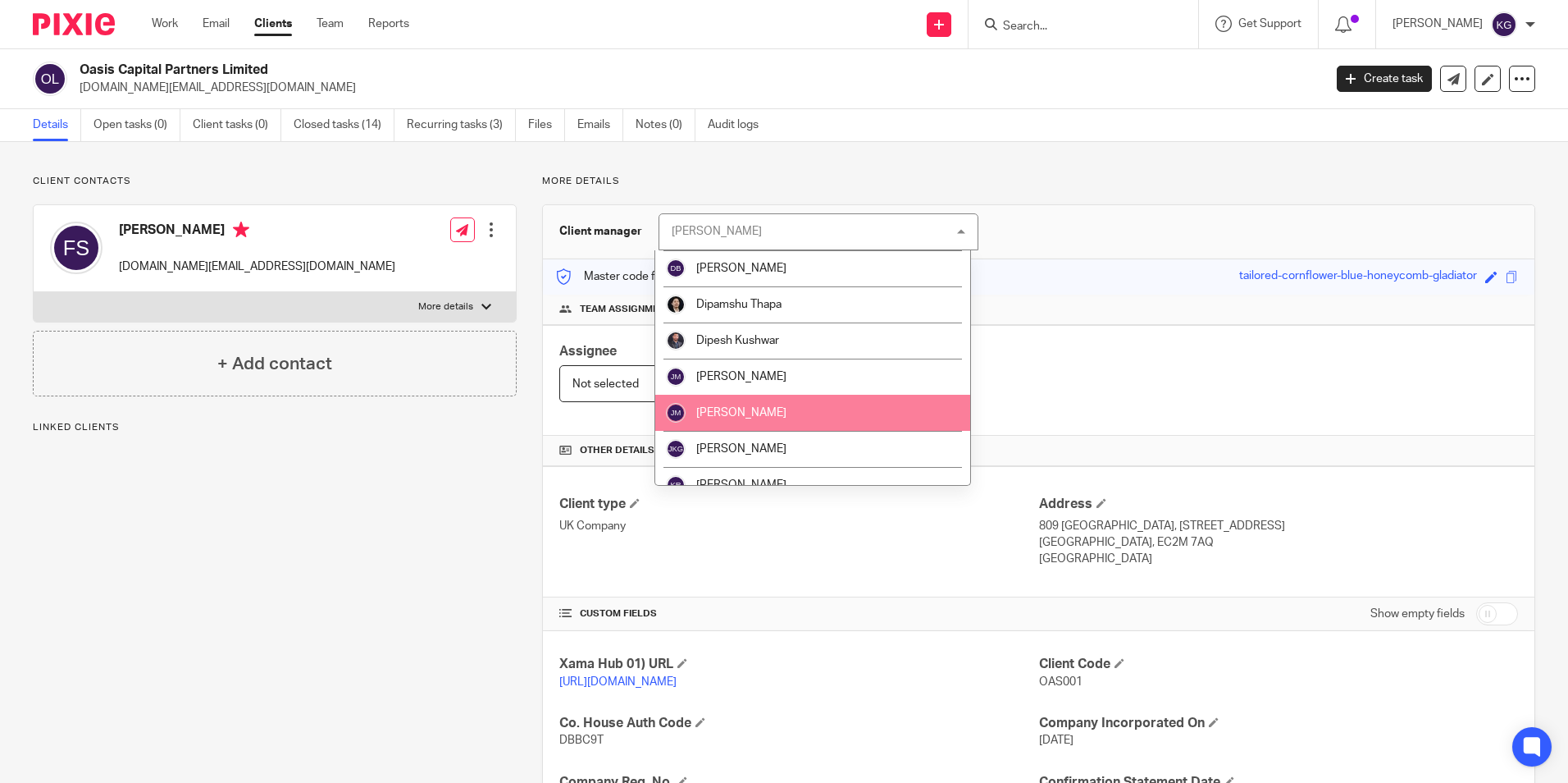
scroll to position [1149, 0]
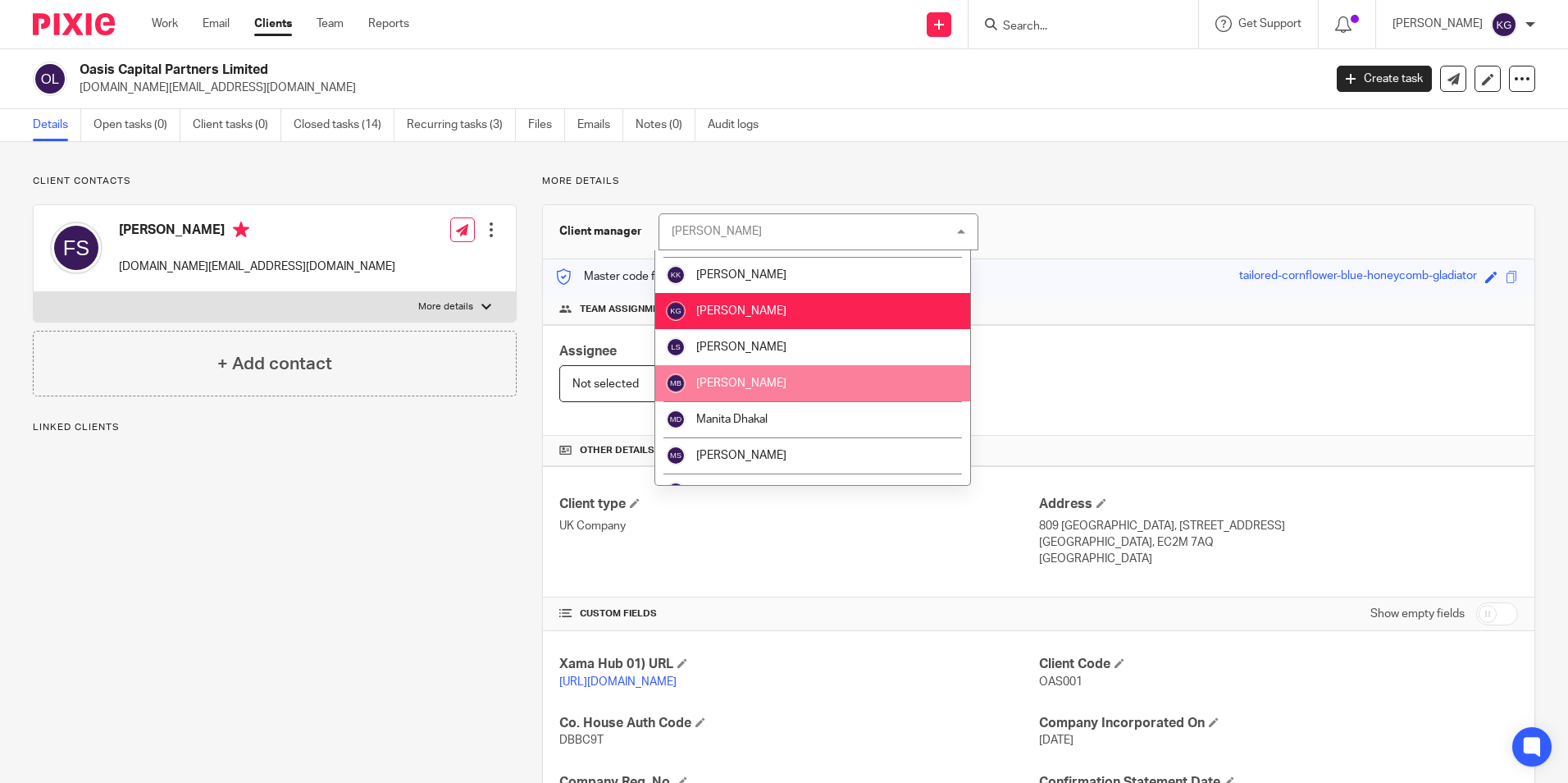
click at [807, 388] on li "[PERSON_NAME]" at bounding box center [813, 384] width 315 height 36
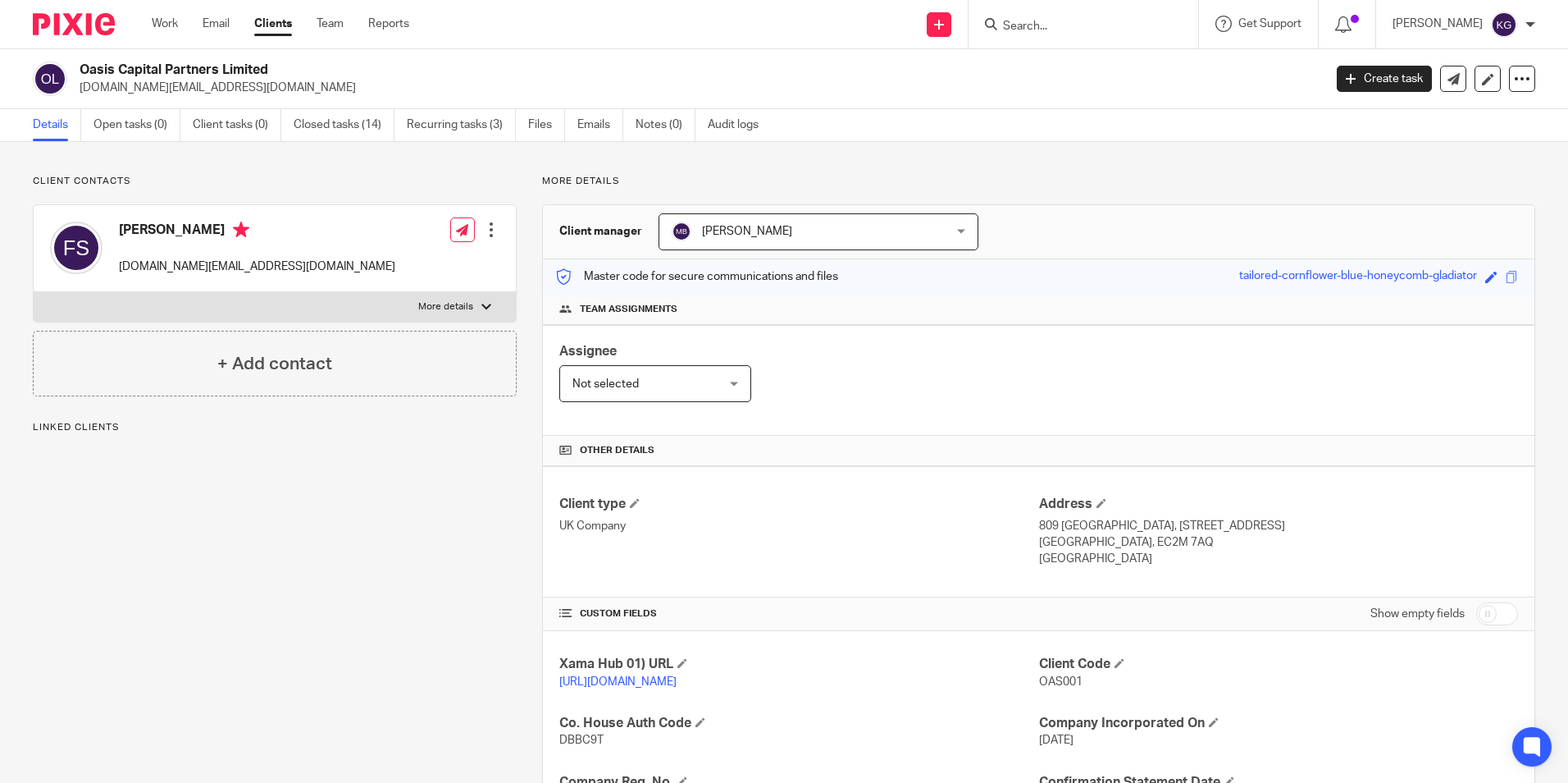
click at [1148, 180] on p "More details" at bounding box center [1038, 181] width 994 height 13
